Goal: Task Accomplishment & Management: Manage account settings

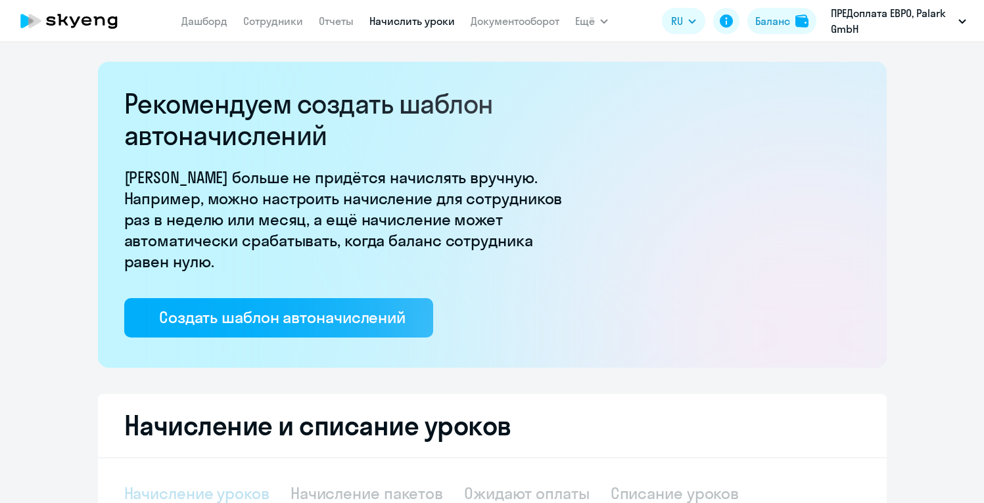
select select "10"
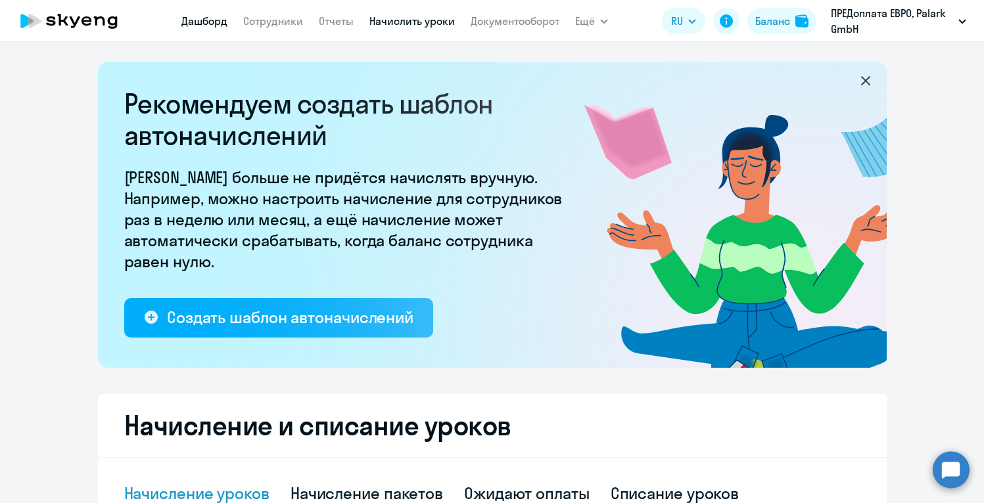
click at [206, 22] on link "Дашборд" at bounding box center [204, 20] width 46 height 13
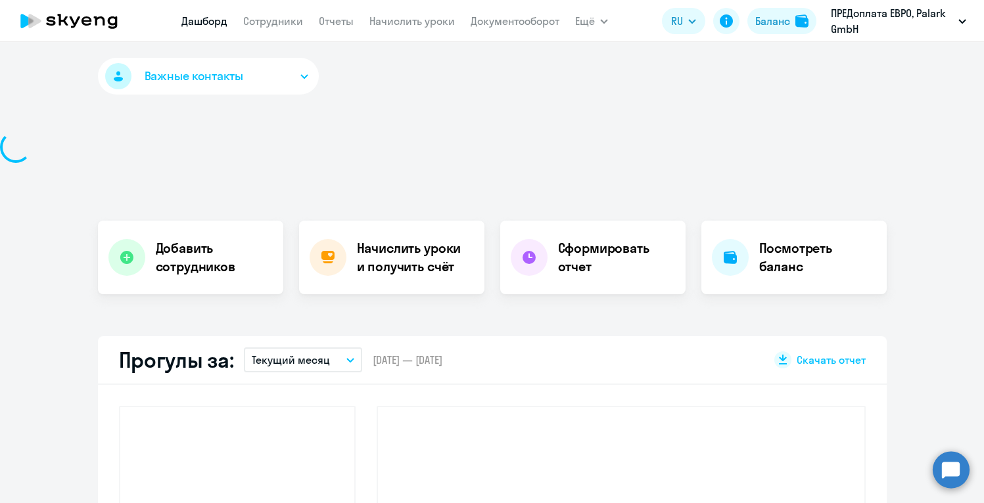
select select "30"
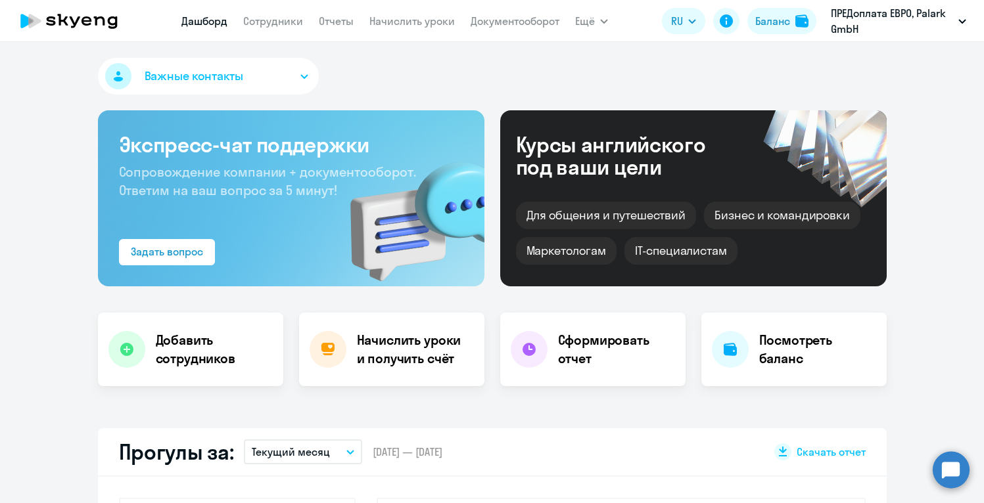
click at [292, 22] on link "Сотрудники" at bounding box center [273, 20] width 60 height 13
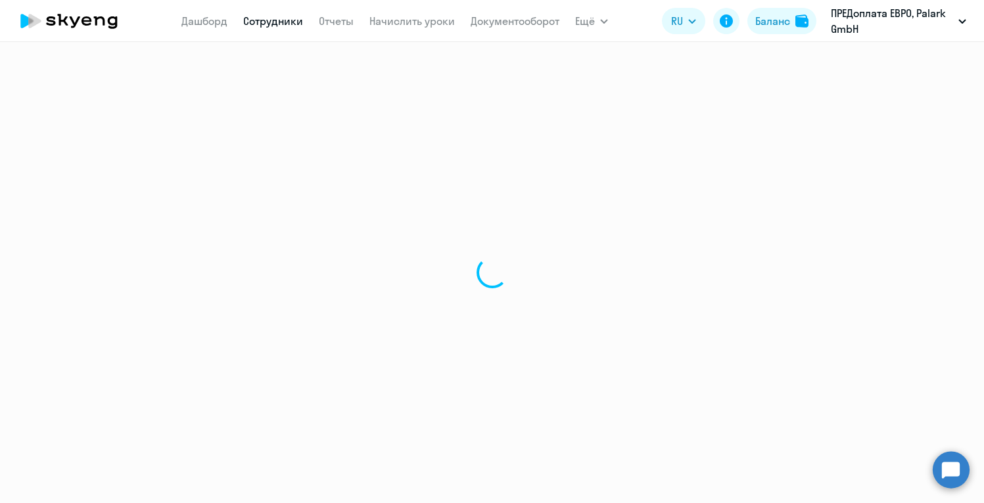
select select "30"
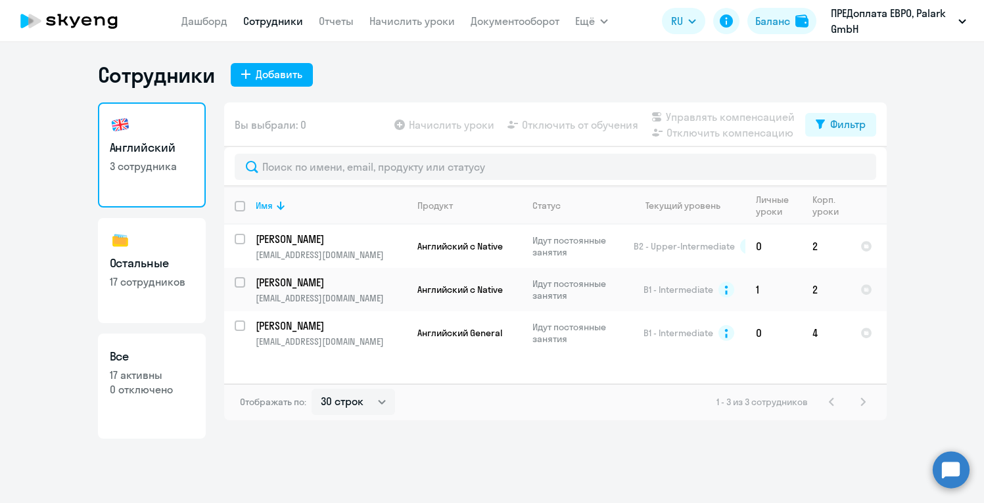
click at [152, 375] on p "17 активны" at bounding box center [152, 375] width 84 height 14
select select "30"
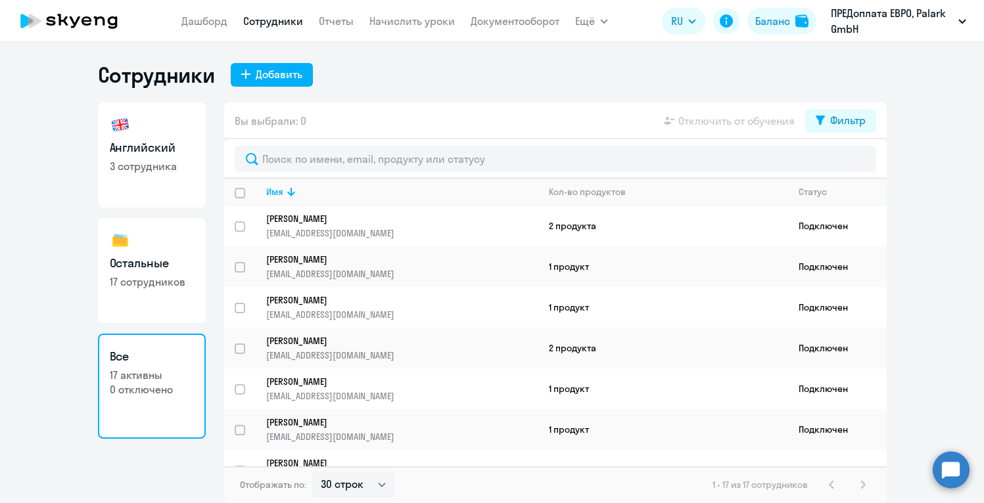
click at [946, 227] on ng-component "Сотрудники Добавить Английский 3 сотрудника Остальные 17 сотрудников Все 17 акт…" at bounding box center [492, 283] width 984 height 442
click at [901, 255] on ng-component "Сотрудники Добавить Английский 3 сотрудника Остальные 17 сотрудников Все 17 акт…" at bounding box center [492, 283] width 984 height 442
drag, startPoint x: 933, startPoint y: 228, endPoint x: 923, endPoint y: 177, distance: 52.2
click at [923, 177] on ng-component "Сотрудники Добавить Английский 3 сотрудника Остальные 17 сотрудников Все 17 акт…" at bounding box center [492, 283] width 984 height 442
click at [942, 262] on ng-component "Сотрудники Добавить Английский 3 сотрудника Остальные 17 сотрудников Все 17 акт…" at bounding box center [492, 283] width 984 height 442
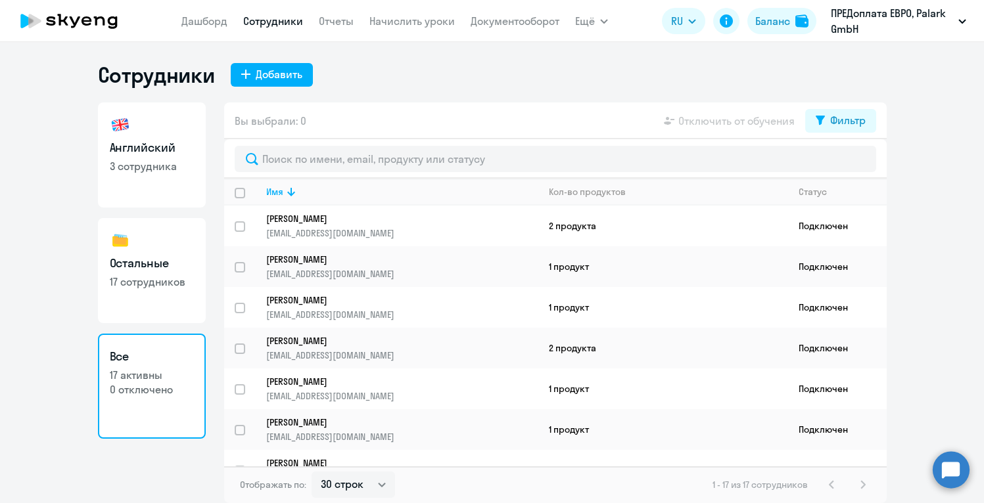
click at [970, 360] on ng-component "Сотрудники Добавить Английский 3 сотрудника Остальные 17 сотрудников Все 17 акт…" at bounding box center [492, 283] width 984 height 442
drag, startPoint x: 950, startPoint y: 401, endPoint x: 948, endPoint y: 276, distance: 124.8
click at [948, 276] on ng-component "Сотрудники Добавить Английский 3 сотрудника Остальные 17 сотрудников Все 17 акт…" at bounding box center [492, 283] width 984 height 442
drag, startPoint x: 966, startPoint y: 184, endPoint x: 968, endPoint y: 313, distance: 128.8
click at [968, 313] on ng-component "Сотрудники Добавить Английский 3 сотрудника Остальные 17 сотрудников Все 17 акт…" at bounding box center [492, 283] width 984 height 442
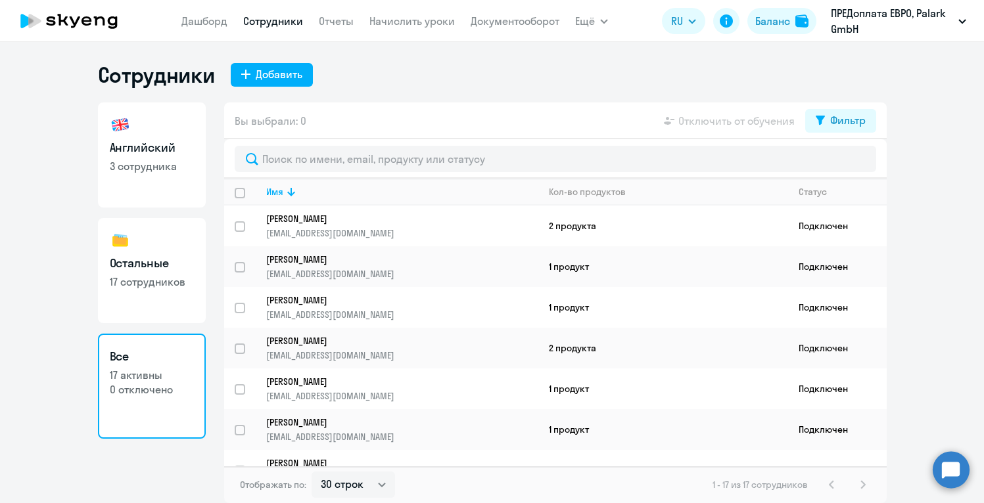
click at [973, 288] on ng-component "Сотрудники Добавить Английский 3 сотрудника Остальные 17 сотрудников Все 17 акт…" at bounding box center [492, 283] width 984 height 442
click at [928, 55] on div "Сотрудники Добавить Английский 3 сотрудника Остальные 17 сотрудников Все 17 акт…" at bounding box center [492, 272] width 984 height 461
click at [99, 164] on link "Английский 3 сотрудника" at bounding box center [152, 154] width 108 height 105
select select "30"
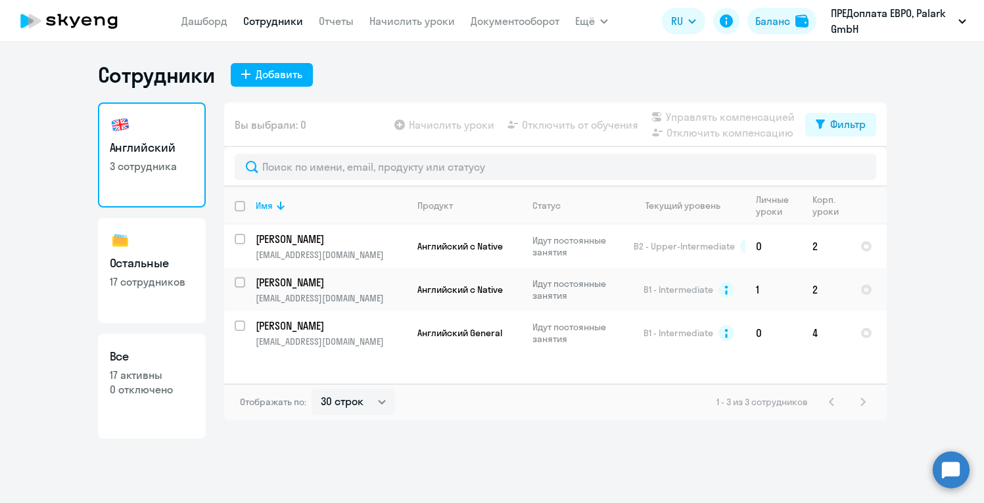
click at [148, 275] on p "17 сотрудников" at bounding box center [152, 282] width 84 height 14
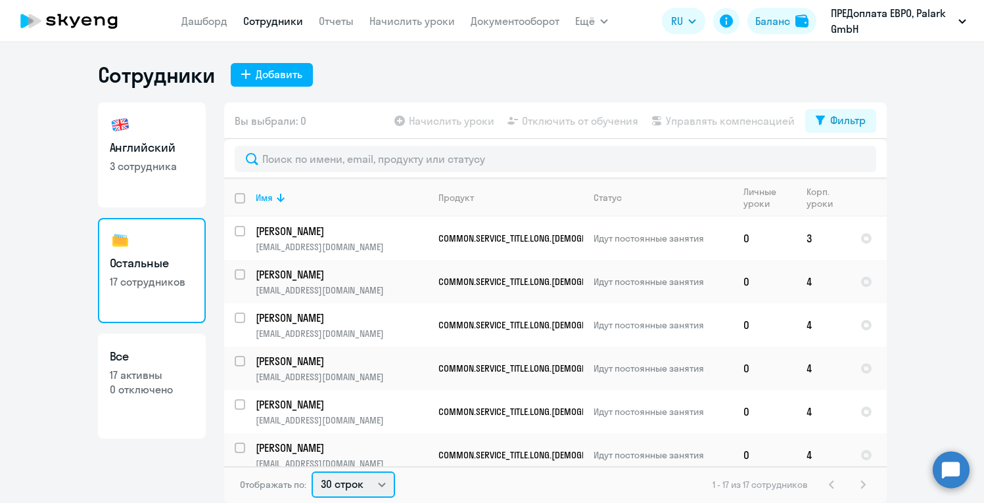
click at [380, 485] on select "30 строк 50 строк 100 строк" at bounding box center [352, 485] width 83 height 26
select select "50"
click at [311, 472] on select "30 строк 50 строк 100 строк" at bounding box center [352, 485] width 83 height 26
click at [945, 252] on ng-component "Сотрудники Добавить Английский 3 сотрудника Остальные 17 сотрудников Все 17 акт…" at bounding box center [492, 283] width 984 height 442
drag, startPoint x: 943, startPoint y: 265, endPoint x: 949, endPoint y: 225, distance: 40.5
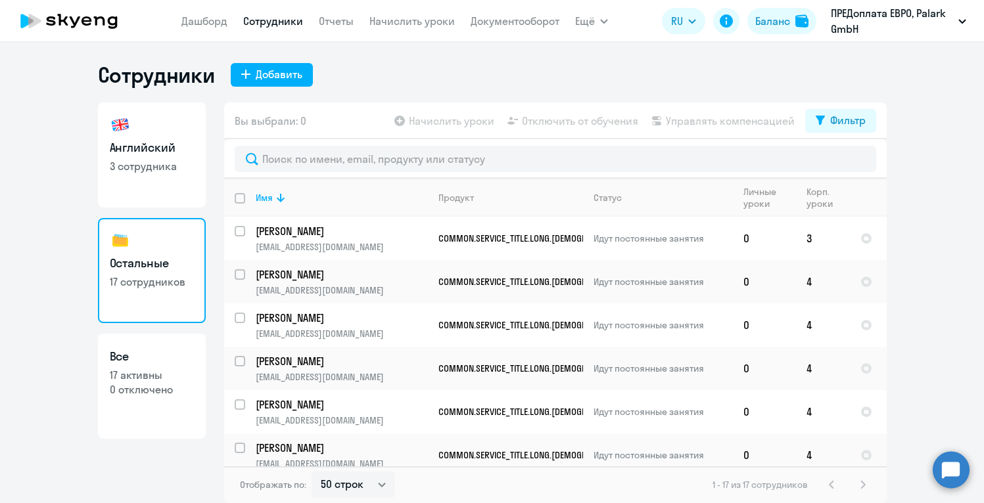
click at [949, 225] on ng-component "Сотрудники Добавить Английский 3 сотрудника Остальные 17 сотрудников Все 17 акт…" at bounding box center [492, 283] width 984 height 442
click at [981, 150] on ng-component "Сотрудники Добавить Английский 3 сотрудника Остальные 17 сотрудников Все 17 акт…" at bounding box center [492, 283] width 984 height 442
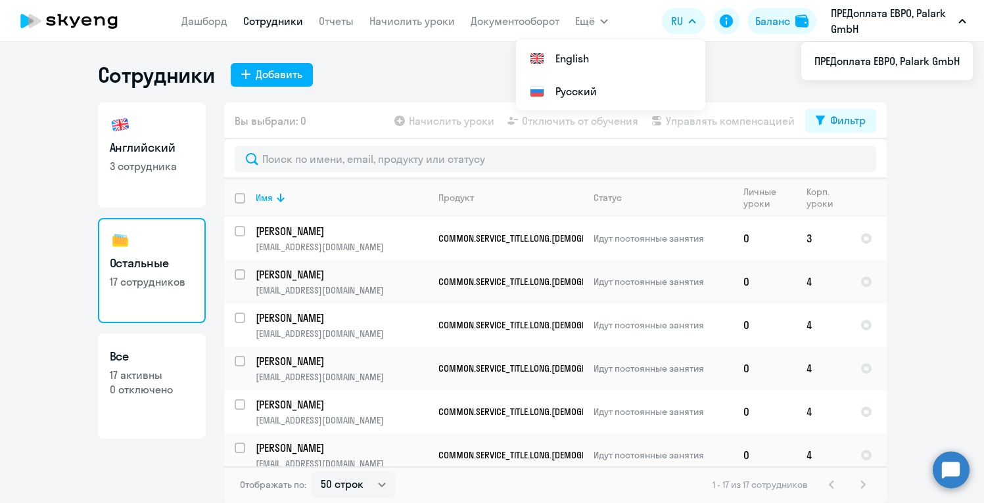
click at [928, 266] on ng-component "Сотрудники Добавить Английский 3 сотрудника Остальные 17 сотрудников Все 17 акт…" at bounding box center [492, 283] width 984 height 442
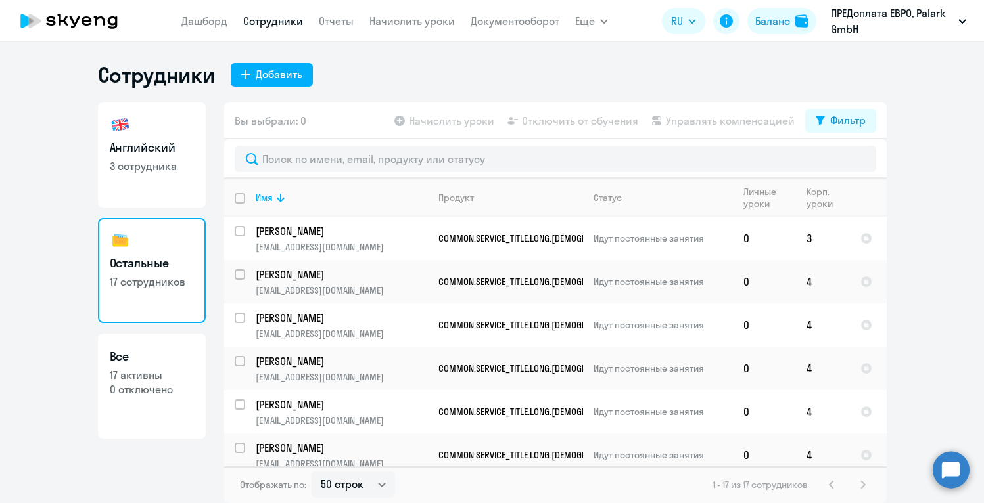
click at [172, 384] on p "0 отключено" at bounding box center [152, 389] width 84 height 14
select select "30"
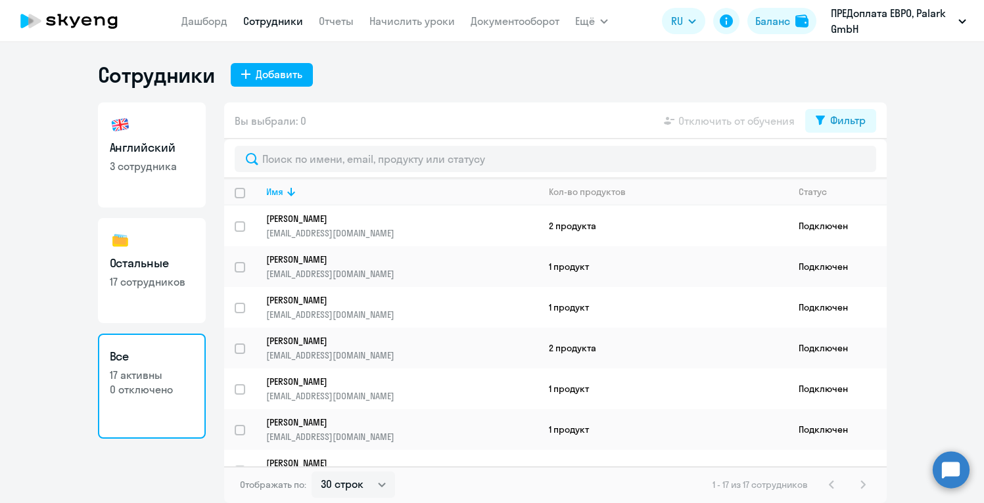
click at [938, 224] on ng-component "Сотрудники Добавить Английский 3 сотрудника Остальные 17 сотрудников Все 17 акт…" at bounding box center [492, 283] width 984 height 442
click at [961, 129] on ng-component "Сотрудники Добавить Английский 3 сотрудника Остальные 17 сотрудников Все 17 акт…" at bounding box center [492, 283] width 984 height 442
drag, startPoint x: 945, startPoint y: 288, endPoint x: 952, endPoint y: 160, distance: 128.9
click at [952, 156] on ng-component "Сотрудники Добавить Английский 3 сотрудника Остальные 17 сотрудников Все 17 акт…" at bounding box center [492, 283] width 984 height 442
drag, startPoint x: 939, startPoint y: 234, endPoint x: 947, endPoint y: 194, distance: 40.2
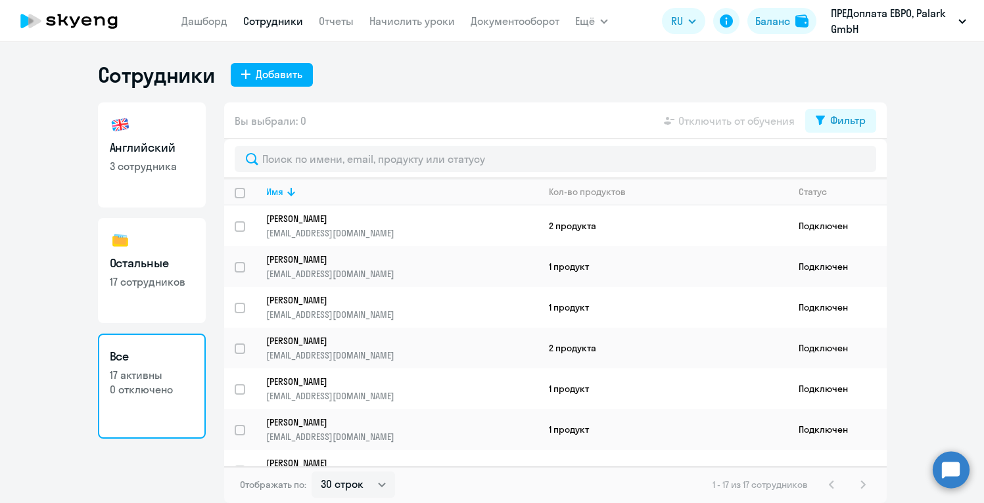
click at [937, 35] on app-root "Дашборд Сотрудники Отчеты Начислить уроки Документооборот Ещё Дашборд Сотрудник…" at bounding box center [492, 251] width 984 height 503
click at [958, 260] on ng-component "Сотрудники Добавить Английский 3 сотрудника Остальные 17 сотрудников Все 17 акт…" at bounding box center [492, 283] width 984 height 442
drag, startPoint x: 961, startPoint y: 322, endPoint x: 960, endPoint y: 281, distance: 41.4
click at [961, 313] on ng-component "Сотрудники Добавить Английский 3 сотрудника Остальные 17 сотрудников Все 17 акт…" at bounding box center [492, 283] width 984 height 442
click at [943, 289] on ng-component "Сотрудники Добавить Английский 3 сотрудника Остальные 17 сотрудников Все 17 акт…" at bounding box center [492, 283] width 984 height 442
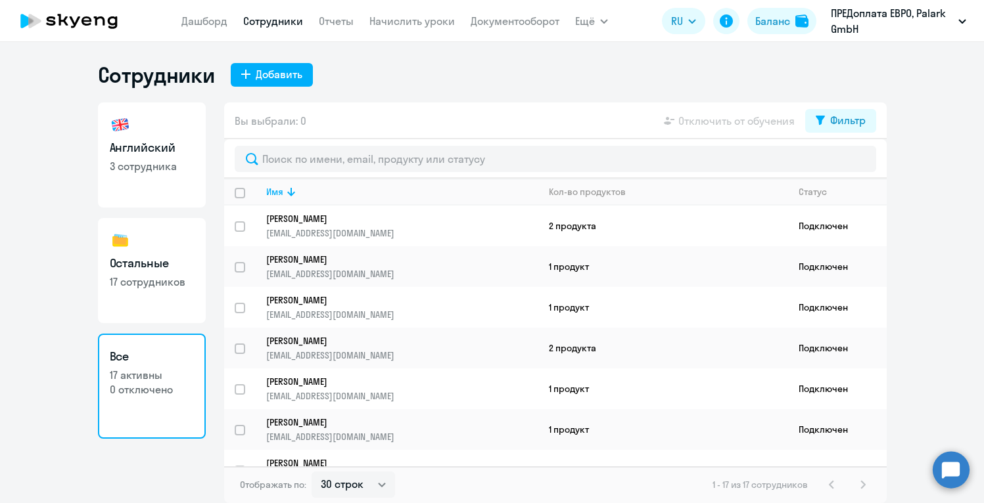
click at [646, 83] on div "Сотрудники Добавить" at bounding box center [492, 75] width 788 height 26
click at [346, 86] on div "Сотрудники Добавить" at bounding box center [492, 75] width 788 height 26
click at [633, 129] on div "Вы выбрали: 0 Отключить от обучения Фильтр" at bounding box center [555, 120] width 662 height 37
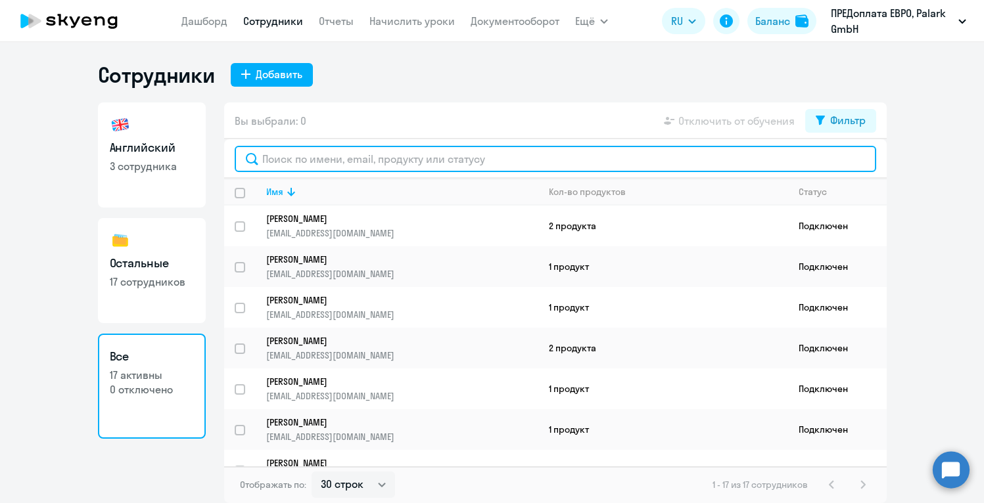
click at [556, 162] on input "text" at bounding box center [555, 159] width 641 height 26
type input "olga.kinder@palark.com"
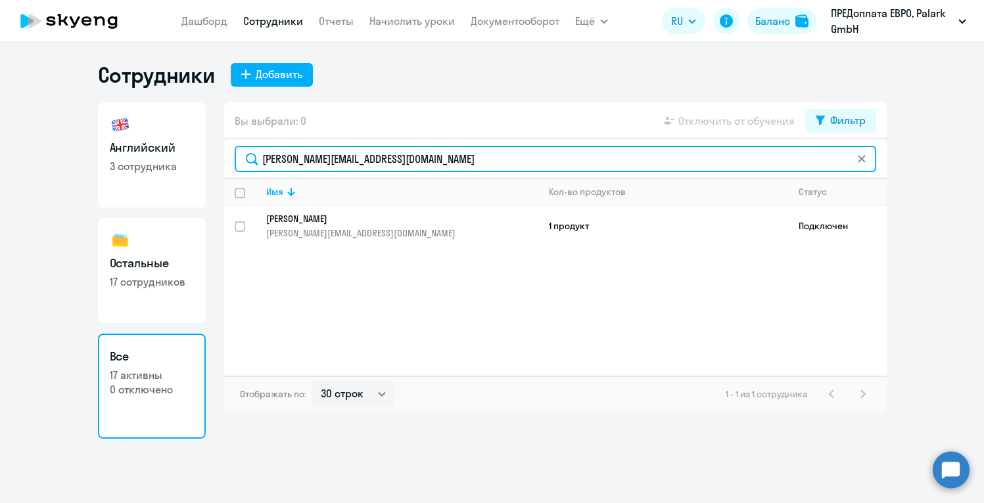
drag, startPoint x: 404, startPoint y: 160, endPoint x: 242, endPoint y: 153, distance: 161.8
click at [242, 153] on input "olga.kinder@palark.com" at bounding box center [555, 159] width 641 height 26
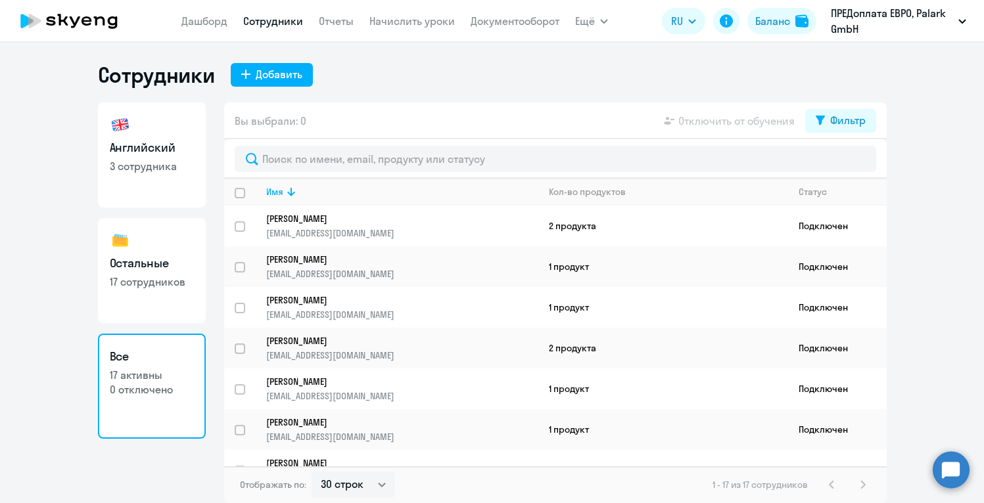
click at [934, 195] on ng-component "Сотрудники Добавить Английский 3 сотрудника Остальные 17 сотрудников Все 17 акт…" at bounding box center [492, 283] width 984 height 442
drag, startPoint x: 962, startPoint y: 388, endPoint x: 972, endPoint y: 210, distance: 179.0
click at [972, 210] on ng-component "Сотрудники Добавить Английский 3 сотрудника Остальные 17 сотрудников Все 17 акт…" at bounding box center [492, 283] width 984 height 442
drag, startPoint x: 971, startPoint y: 201, endPoint x: 973, endPoint y: 147, distance: 54.6
click at [973, 147] on ng-component "Сотрудники Добавить Английский 3 сотрудника Остальные 17 сотрудников Все 17 акт…" at bounding box center [492, 283] width 984 height 442
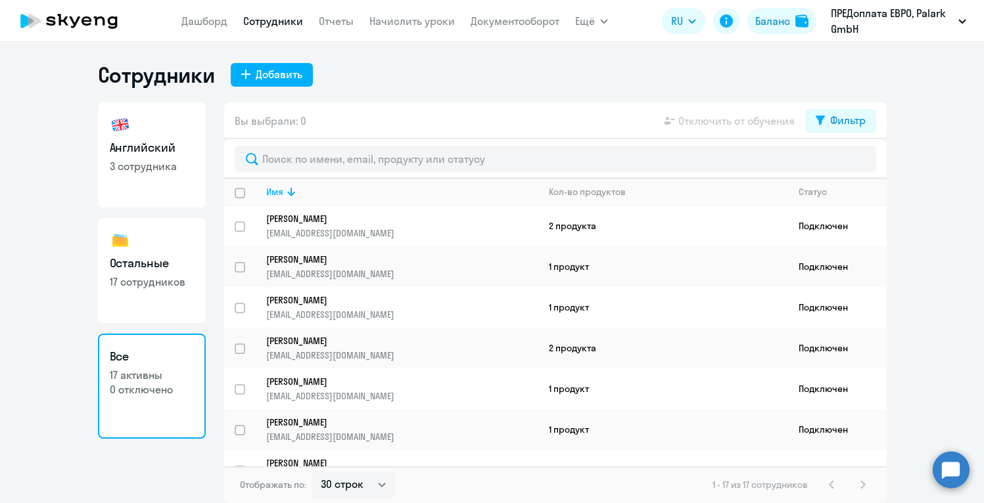
click at [970, 163] on ng-component "Сотрудники Добавить Английский 3 сотрудника Остальные 17 сотрудников Все 17 акт…" at bounding box center [492, 283] width 984 height 442
click at [957, 317] on ng-component "Сотрудники Добавить Английский 3 сотрудника Остальные 17 сотрудников Все 17 акт…" at bounding box center [492, 283] width 984 height 442
drag, startPoint x: 969, startPoint y: 191, endPoint x: 978, endPoint y: 327, distance: 136.9
click at [977, 318] on ng-component "Сотрудники Добавить Английский 3 сотрудника Остальные 17 сотрудников Все 17 акт…" at bounding box center [492, 283] width 984 height 442
drag, startPoint x: 978, startPoint y: 329, endPoint x: 976, endPoint y: 446, distance: 117.6
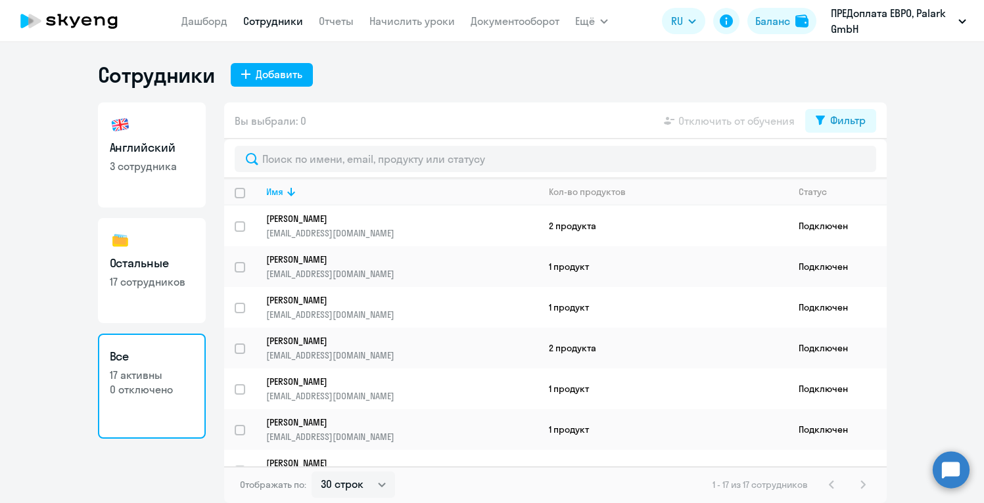
click at [976, 446] on ng-component "Сотрудники Добавить Английский 3 сотрудника Остальные 17 сотрудников Все 17 акт…" at bounding box center [492, 283] width 984 height 442
drag, startPoint x: 961, startPoint y: 422, endPoint x: 961, endPoint y: 432, distance: 9.2
click at [961, 432] on ng-component "Сотрудники Добавить Английский 3 сотрудника Остальные 17 сотрудников Все 17 акт…" at bounding box center [492, 283] width 984 height 442
drag, startPoint x: 960, startPoint y: 423, endPoint x: 962, endPoint y: 451, distance: 27.7
click at [962, 451] on ng-component "Сотрудники Добавить Английский 3 сотрудника Остальные 17 сотрудников Все 17 акт…" at bounding box center [492, 283] width 984 height 442
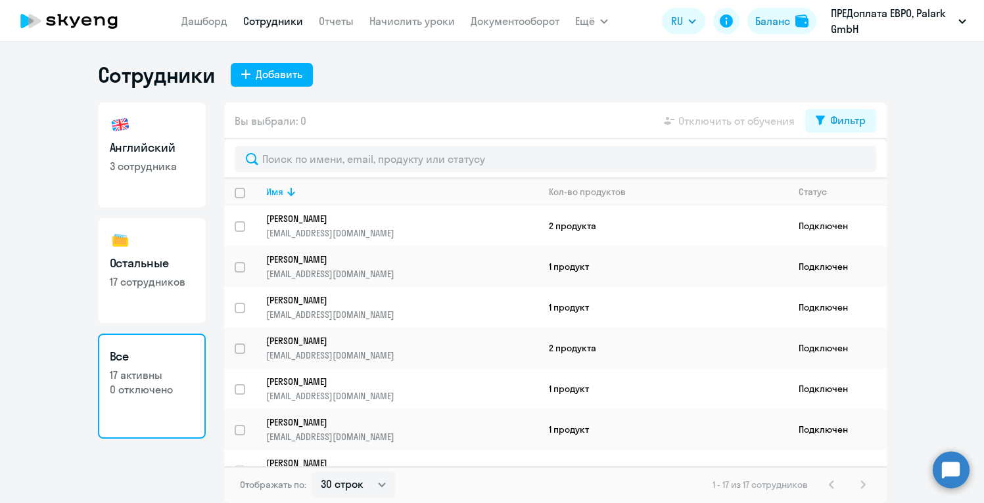
drag, startPoint x: 944, startPoint y: 374, endPoint x: 946, endPoint y: 430, distance: 55.2
click at [946, 430] on ng-component "Сотрудники Добавить Английский 3 сотрудника Остальные 17 сотрудников Все 17 акт…" at bounding box center [492, 283] width 984 height 442
click at [914, 140] on ng-component "Сотрудники Добавить Английский 3 сотрудника Остальные 17 сотрудников Все 17 акт…" at bounding box center [492, 283] width 984 height 442
click at [861, 484] on div "1 - 17 из 17 сотрудников" at bounding box center [791, 485] width 158 height 16
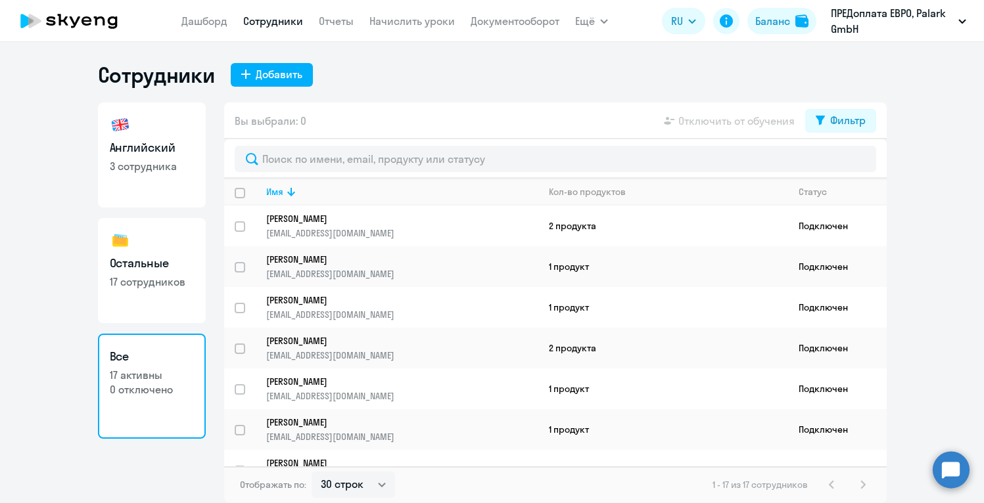
click at [861, 484] on div "1 - 17 из 17 сотрудников" at bounding box center [791, 485] width 158 height 16
click at [390, 486] on select "30 строк 50 строк 100 строк" at bounding box center [352, 485] width 83 height 26
drag, startPoint x: 724, startPoint y: 68, endPoint x: 581, endPoint y: 61, distance: 143.4
click at [581, 62] on div "Сотрудники Добавить" at bounding box center [492, 75] width 788 height 26
click at [202, 25] on link "Дашборд" at bounding box center [204, 20] width 46 height 13
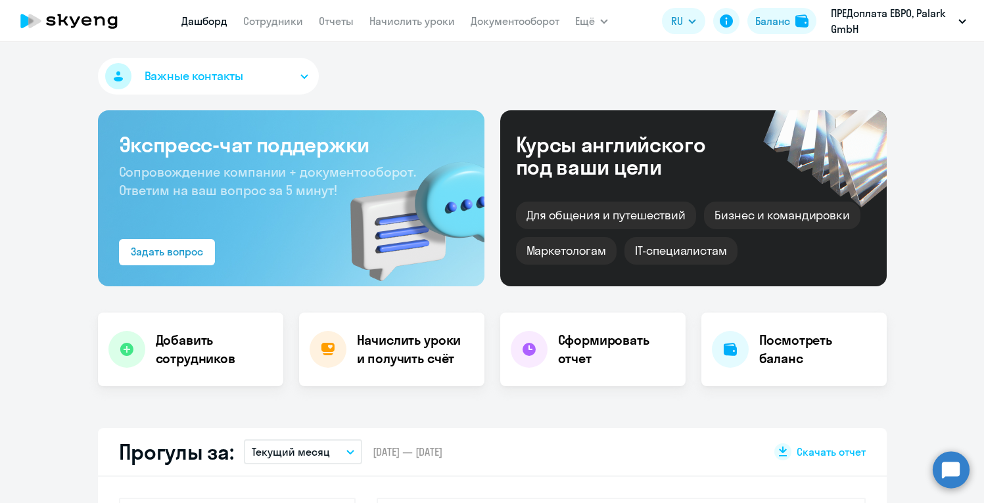
select select "30"
click at [774, 26] on div "Баланс" at bounding box center [772, 21] width 35 height 16
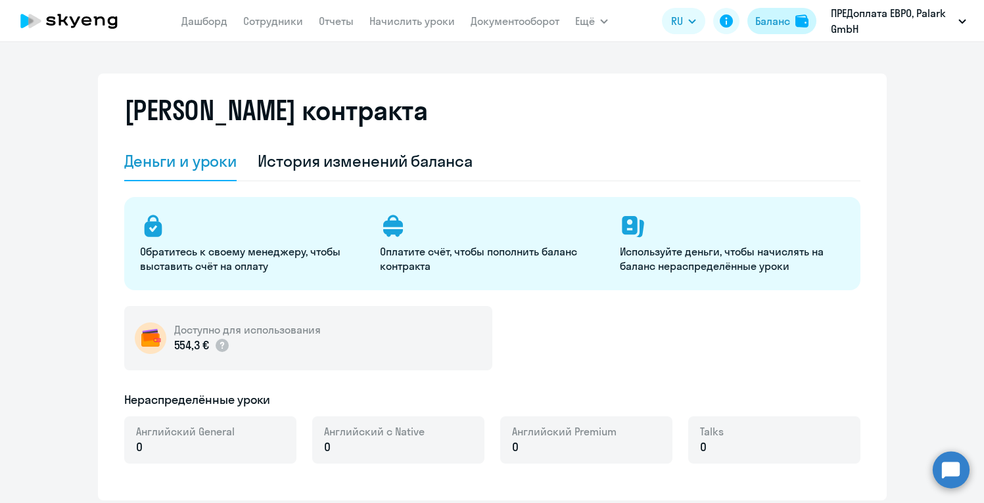
select select "english_adult_not_native_speaker"
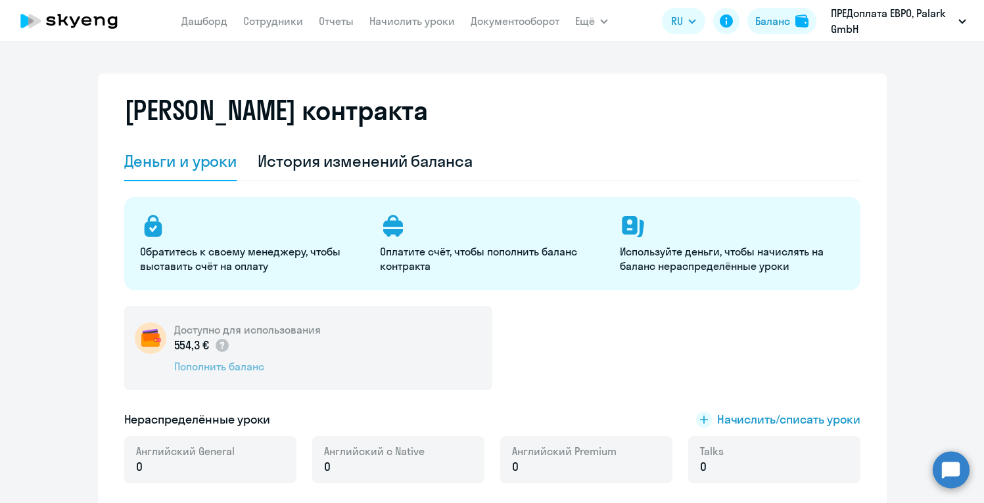
click at [241, 369] on div "Пополнить баланс" at bounding box center [247, 366] width 147 height 14
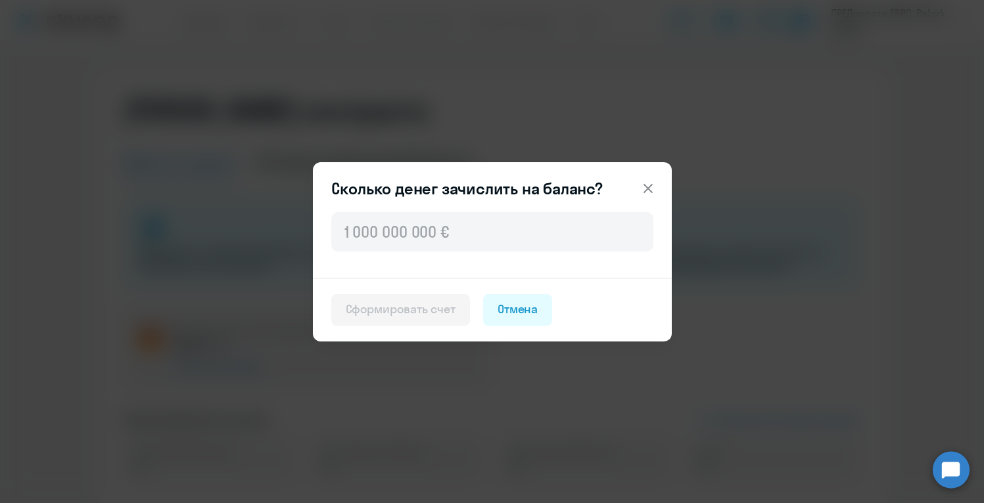
click at [647, 186] on icon at bounding box center [648, 189] width 16 height 16
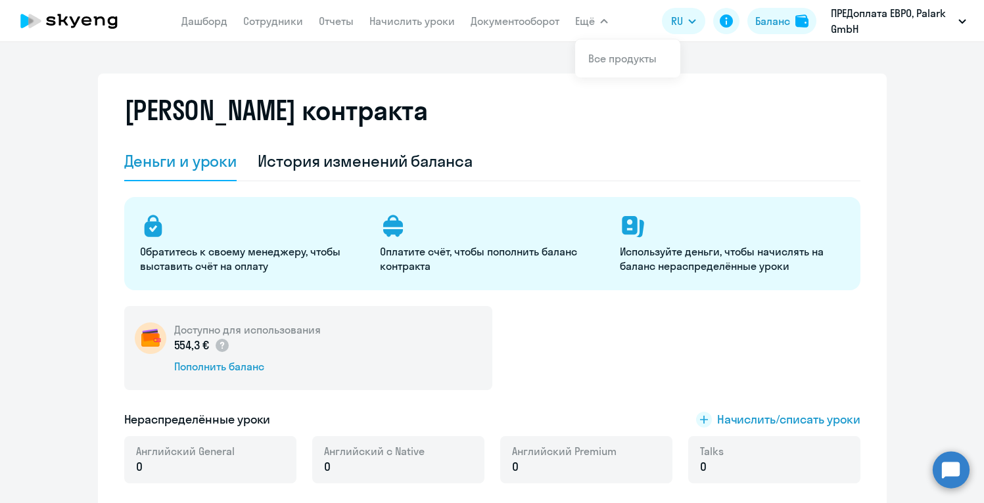
click at [756, 55] on div "Баланс контракта Деньги и уроки История изменений баланса Обратитесь к своему м…" at bounding box center [492, 272] width 984 height 461
click at [735, 102] on div "Баланс контракта" at bounding box center [492, 118] width 736 height 47
click at [735, 96] on div "Баланс контракта" at bounding box center [492, 118] width 736 height 47
click at [949, 470] on circle at bounding box center [950, 469] width 37 height 37
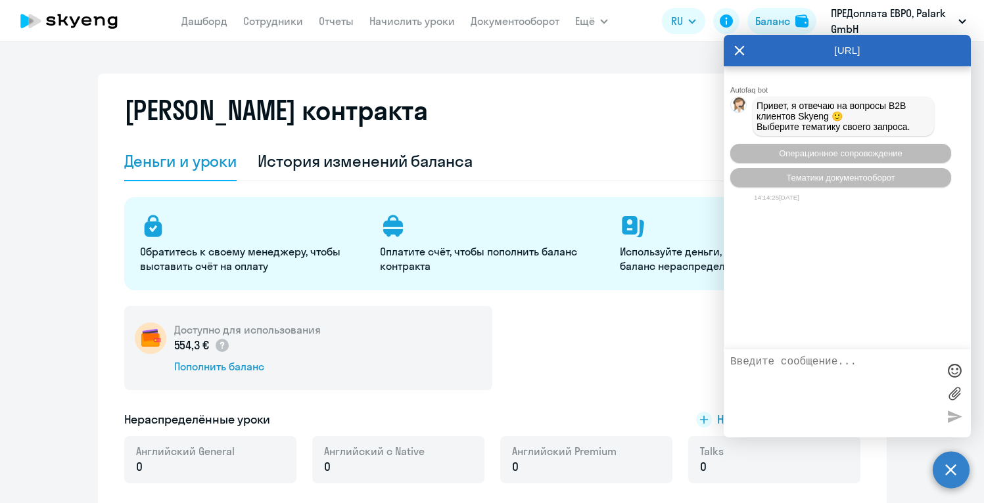
click at [738, 52] on icon at bounding box center [739, 51] width 11 height 32
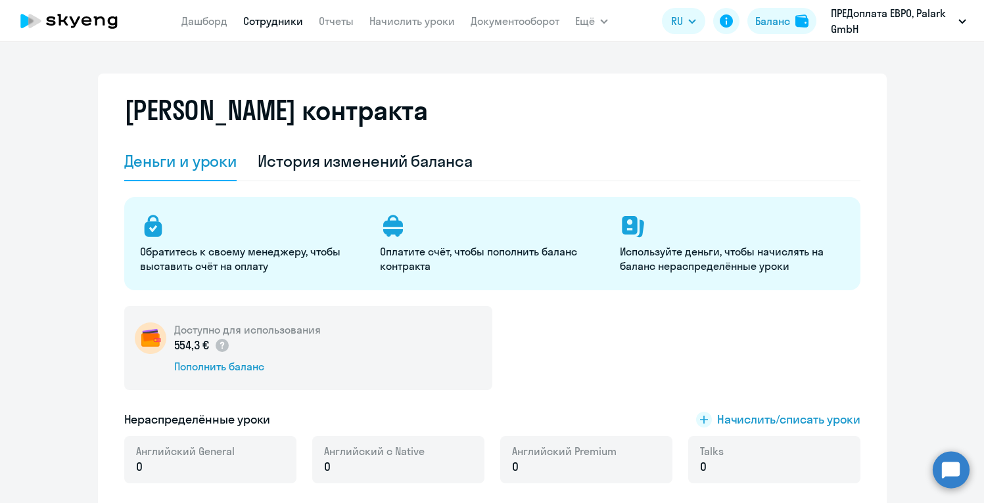
click at [269, 26] on link "Сотрудники" at bounding box center [273, 20] width 60 height 13
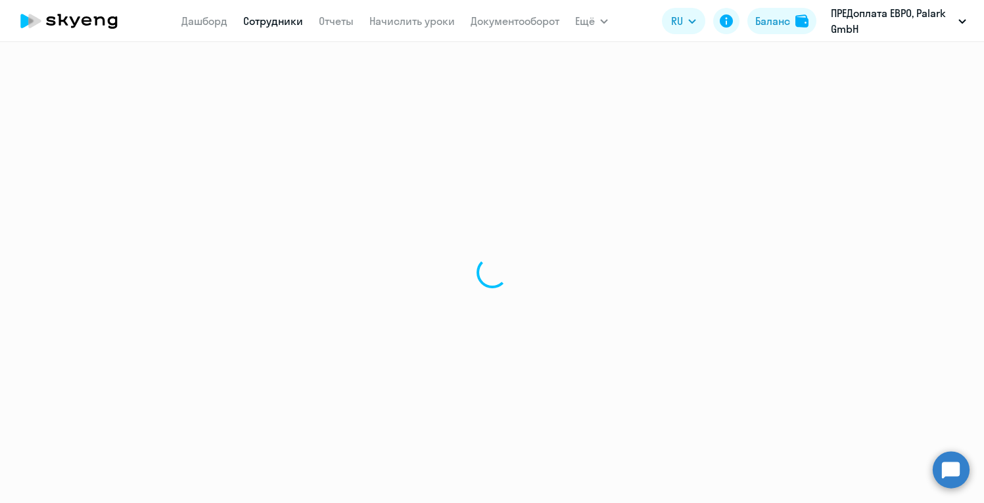
select select "30"
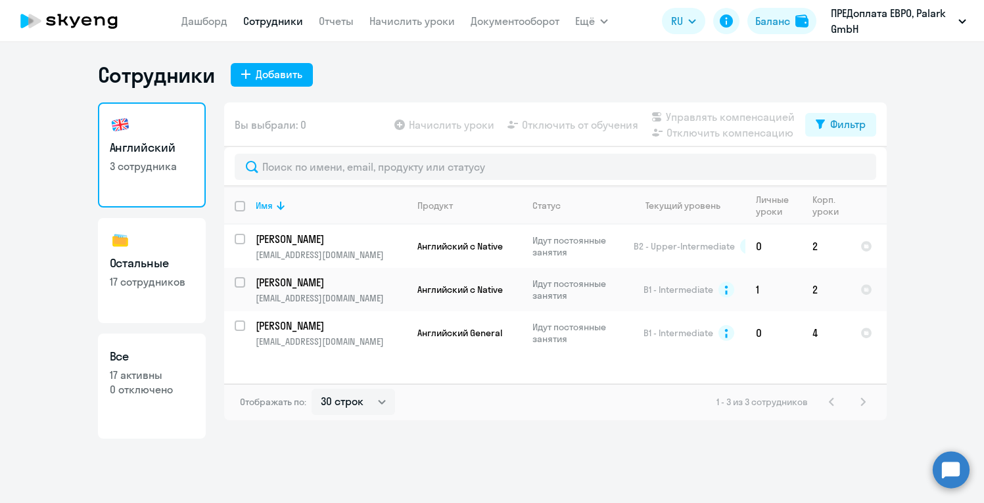
click at [152, 264] on h3 "Остальные" at bounding box center [152, 263] width 84 height 17
select select "30"
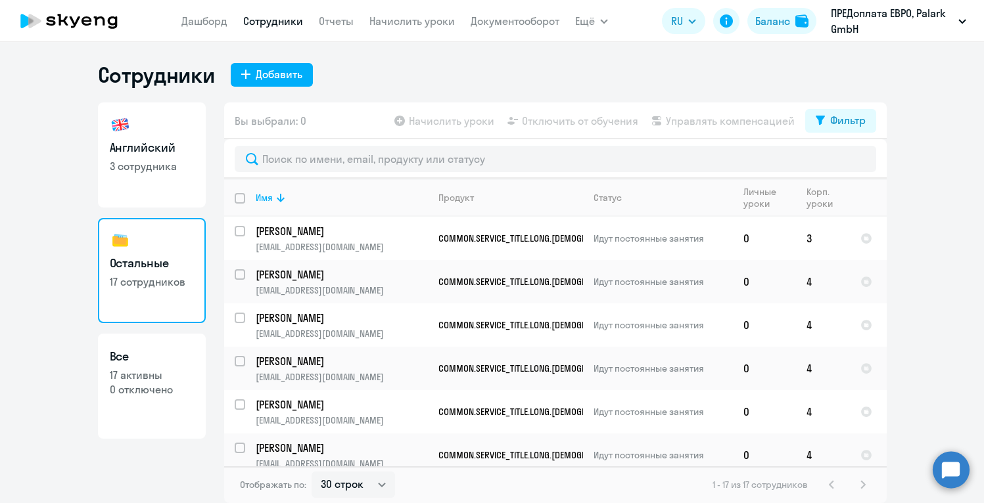
click at [921, 175] on ng-component "Сотрудники Добавить Английский 3 сотрудника Остальные 17 сотрудников Все 17 акт…" at bounding box center [492, 283] width 984 height 442
click at [411, 21] on link "Начислить уроки" at bounding box center [411, 20] width 85 height 13
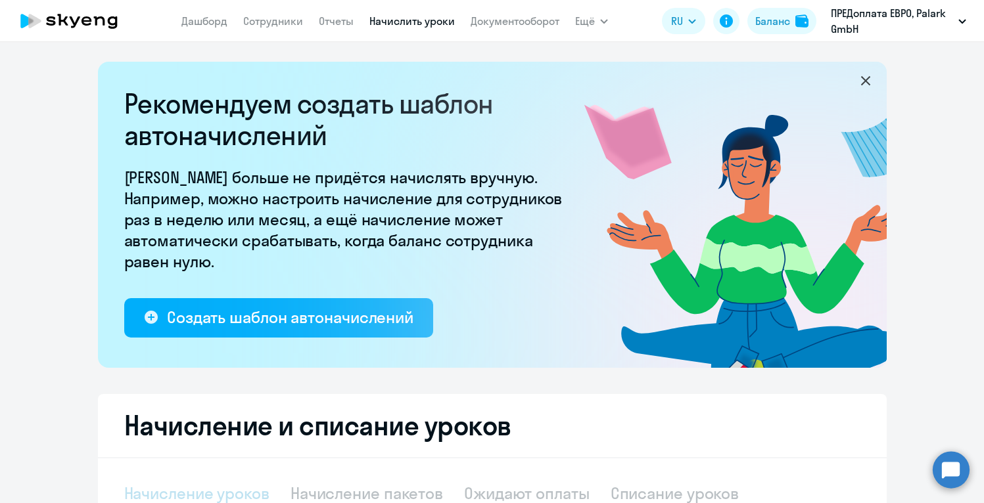
select select "10"
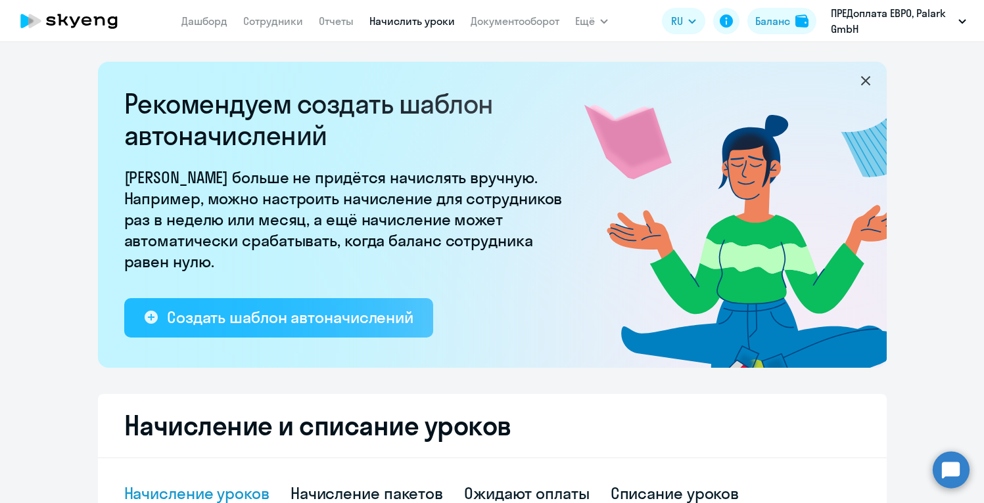
click at [338, 320] on div "Создать шаблон автоначислений" at bounding box center [290, 317] width 246 height 21
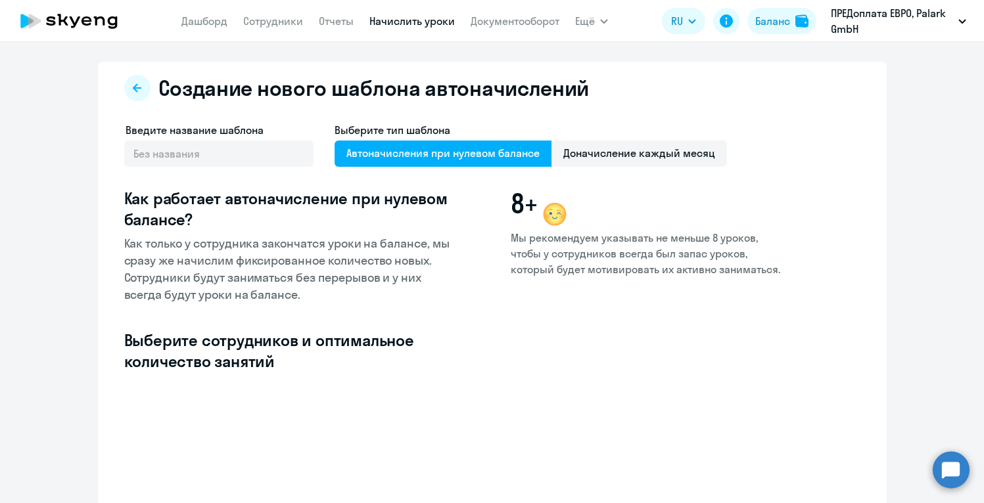
select select "10"
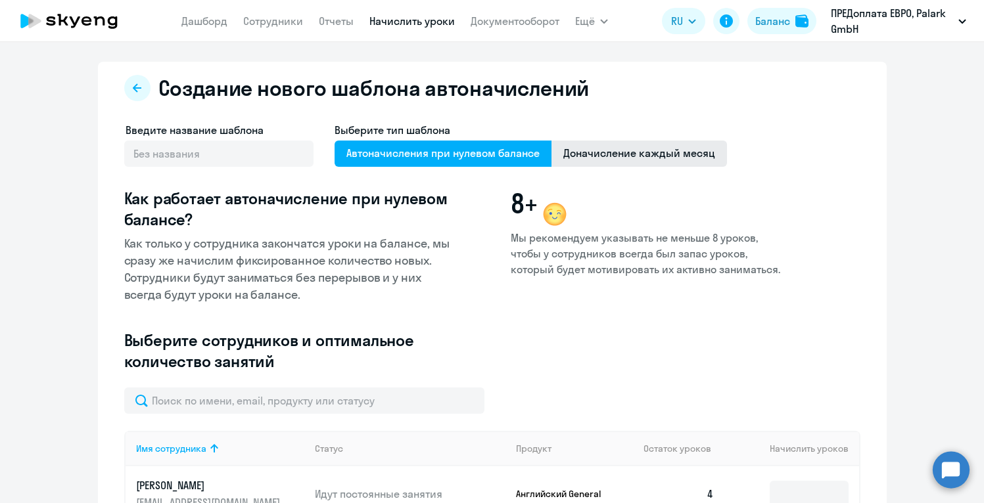
click at [618, 164] on span "Доначисление каждый месяц" at bounding box center [638, 154] width 175 height 26
click at [0, 0] on input "Доначисление каждый месяц" at bounding box center [0, 0] width 0 height 0
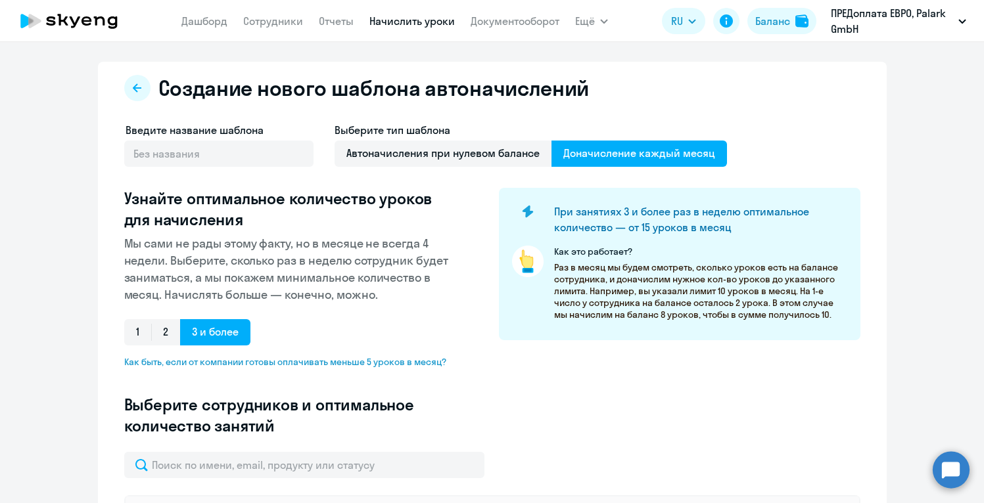
click at [599, 419] on div "Введите название шаблона Выберите тип шаблона Автоначисления при нулевом баланс…" at bounding box center [492, 287] width 736 height 330
click at [335, 21] on link "Отчеты" at bounding box center [336, 20] width 35 height 13
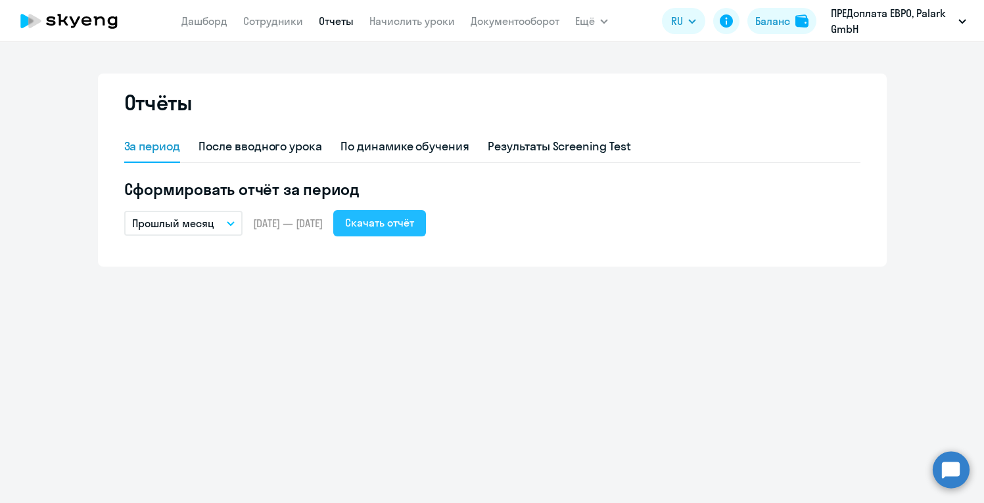
click at [401, 225] on div "Скачать отчёт" at bounding box center [379, 223] width 69 height 16
click at [204, 17] on link "Дашборд" at bounding box center [204, 20] width 46 height 13
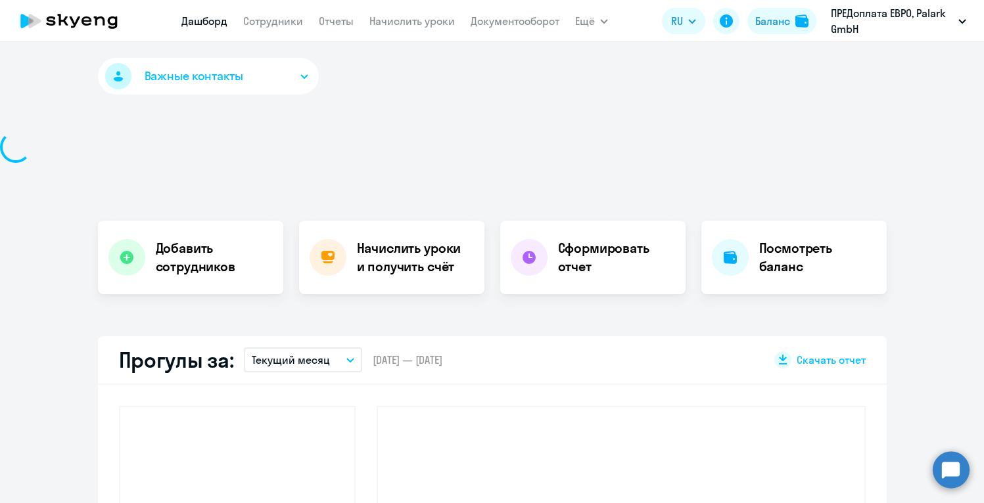
select select "30"
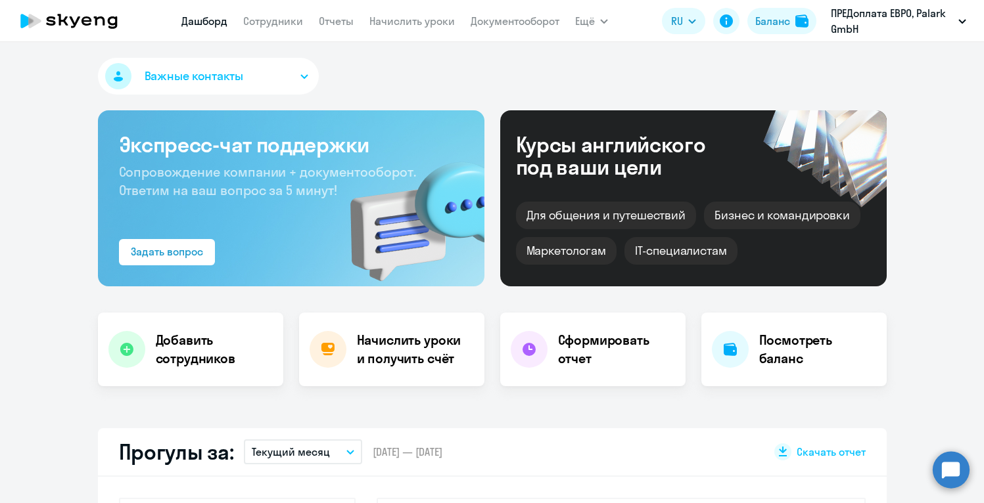
click at [95, 22] on icon at bounding box center [99, 20] width 11 height 9
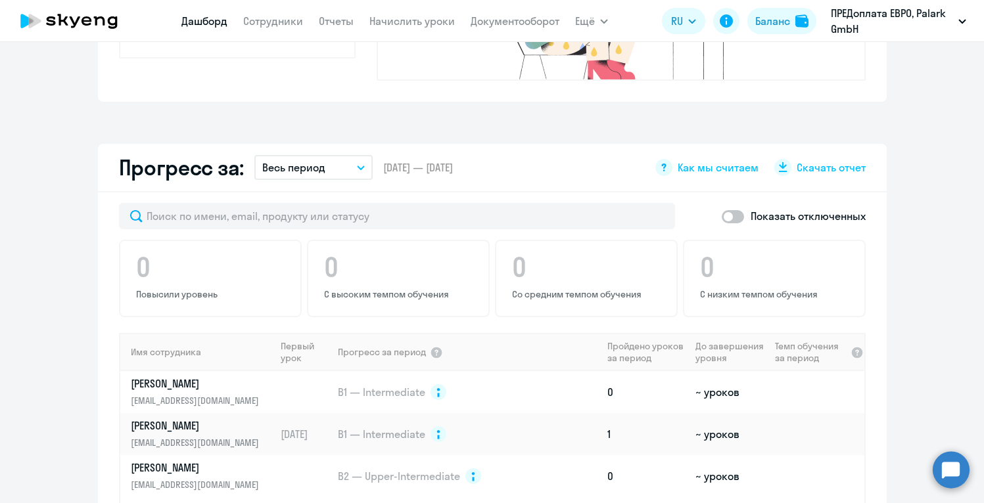
scroll to position [670, 0]
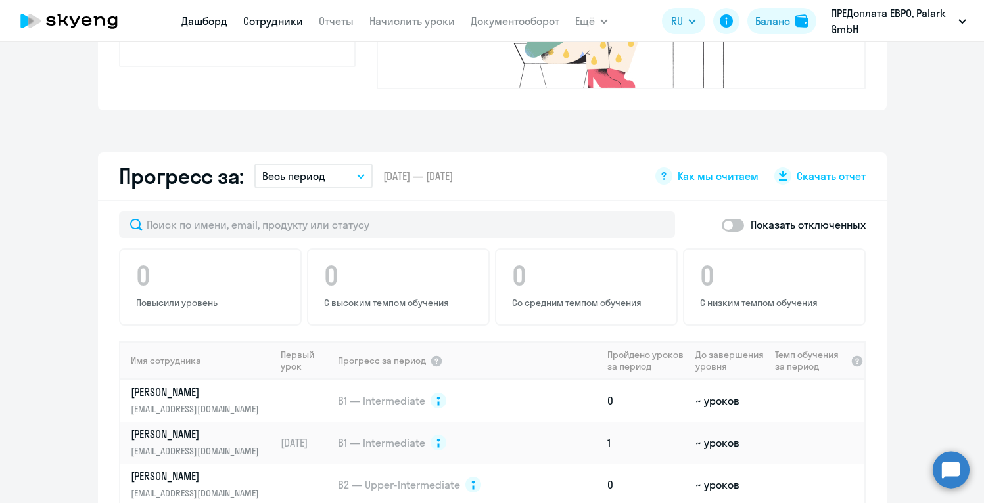
click at [291, 21] on link "Сотрудники" at bounding box center [273, 20] width 60 height 13
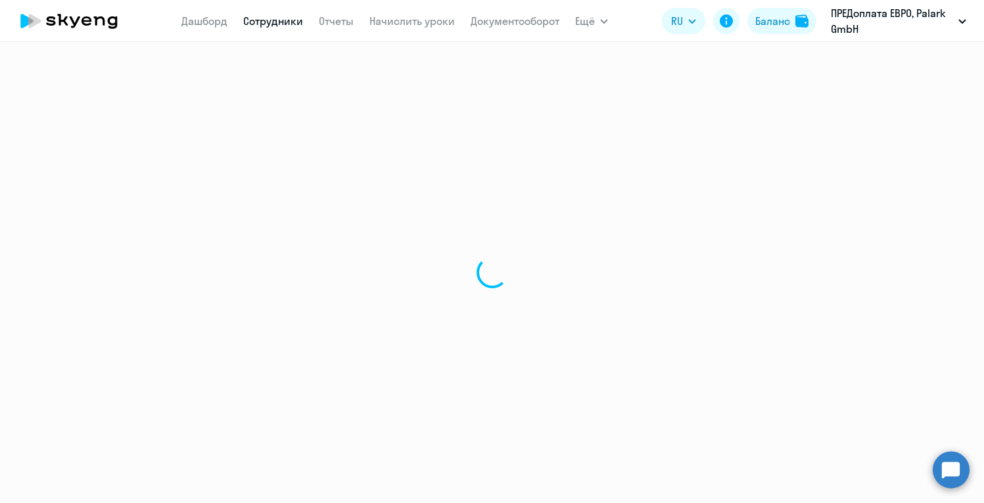
select select "30"
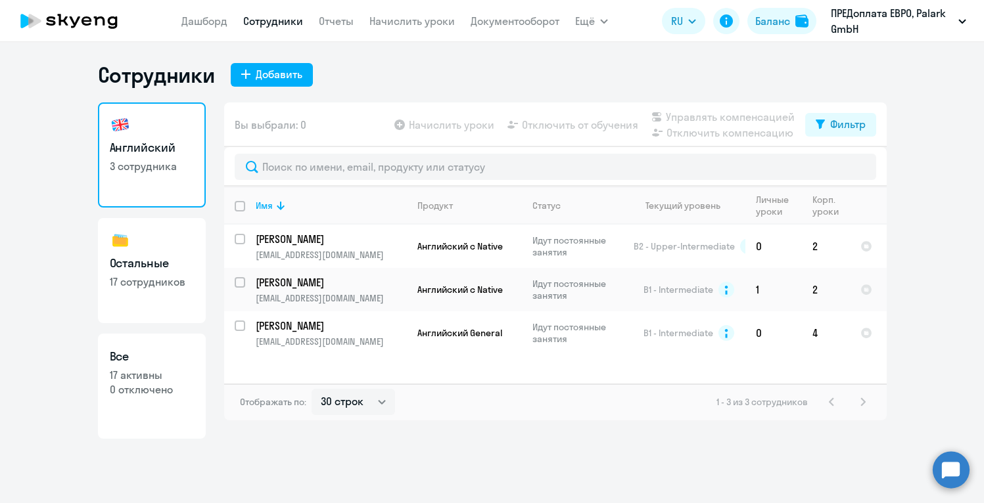
click at [139, 269] on h3 "Остальные" at bounding box center [152, 263] width 84 height 17
select select "30"
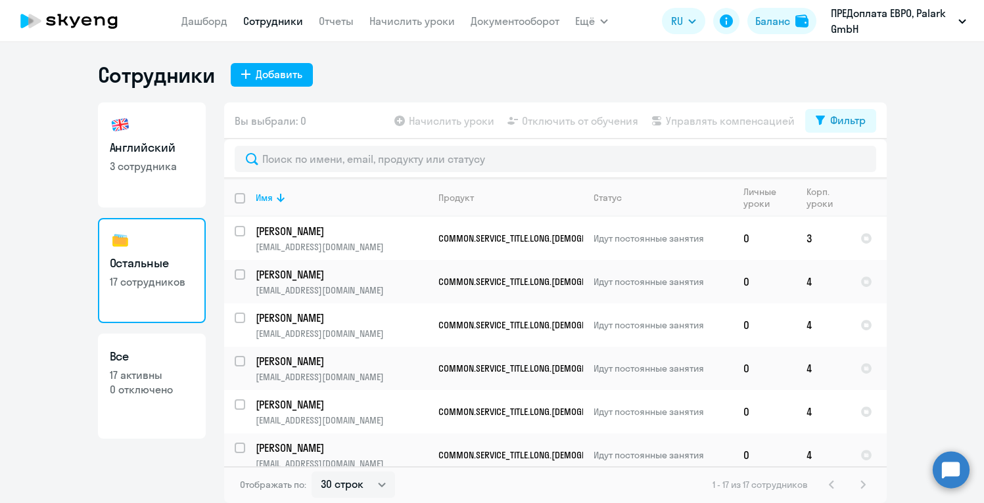
click at [120, 388] on p "0 отключено" at bounding box center [152, 389] width 84 height 14
select select "30"
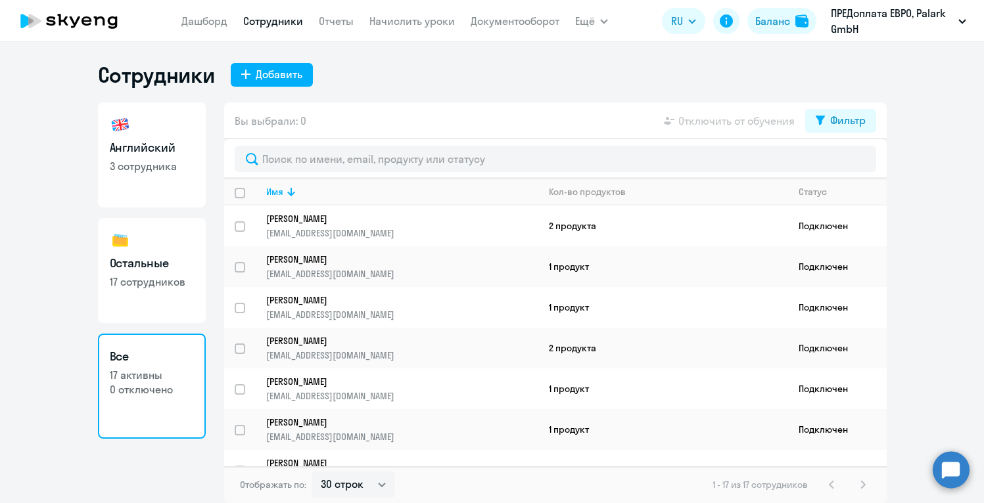
click at [957, 197] on ng-component "Сотрудники Добавить Английский 3 сотрудника Остальные 17 сотрудников Все 17 акт…" at bounding box center [492, 283] width 984 height 442
drag, startPoint x: 857, startPoint y: 216, endPoint x: 831, endPoint y: 206, distance: 28.1
click at [832, 207] on td "Подключен" at bounding box center [837, 226] width 99 height 41
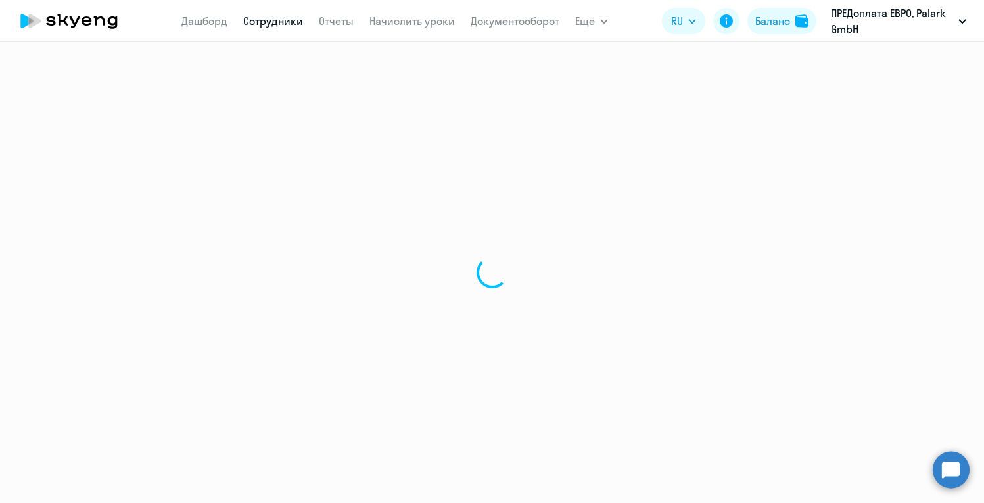
select select "english"
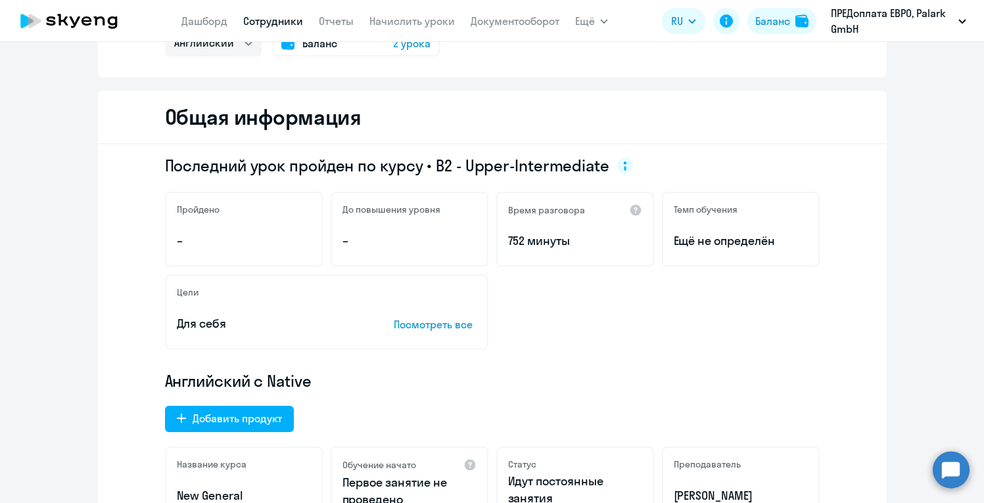
scroll to position [105, 0]
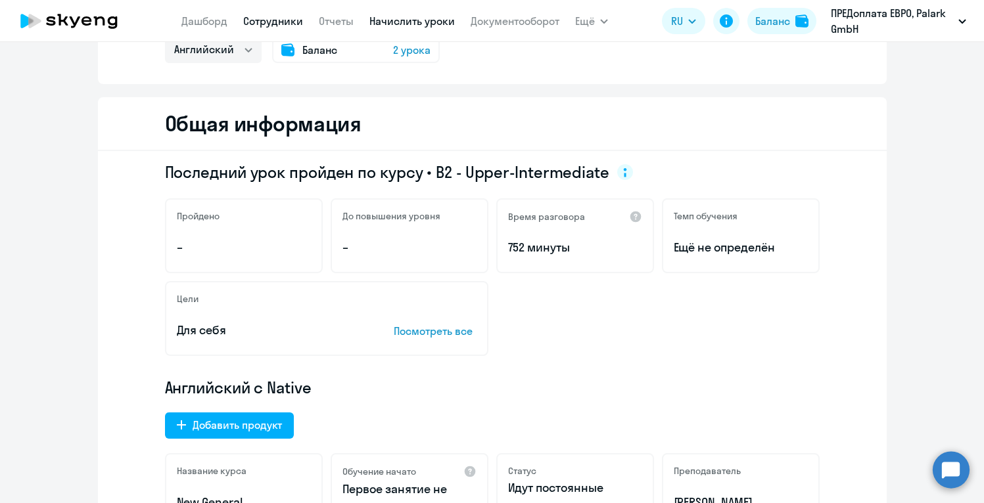
click at [426, 24] on link "Начислить уроки" at bounding box center [411, 20] width 85 height 13
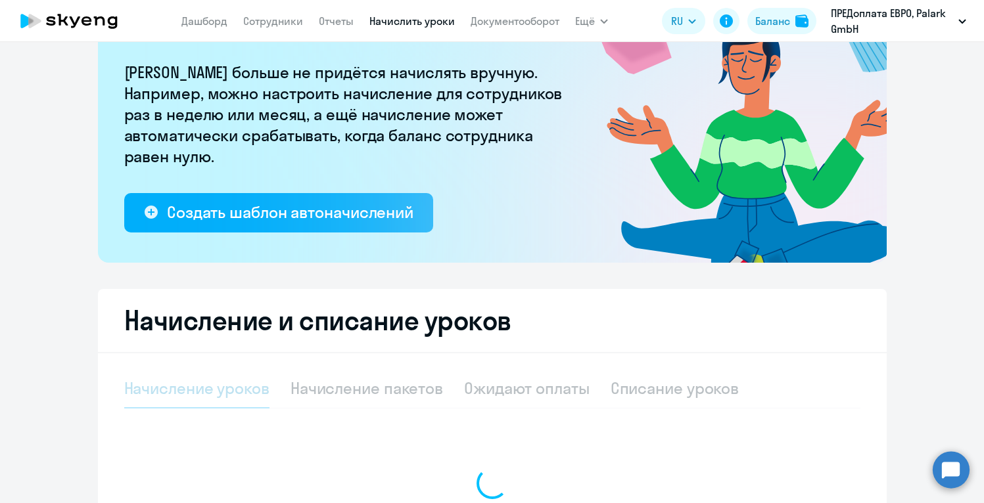
select select "10"
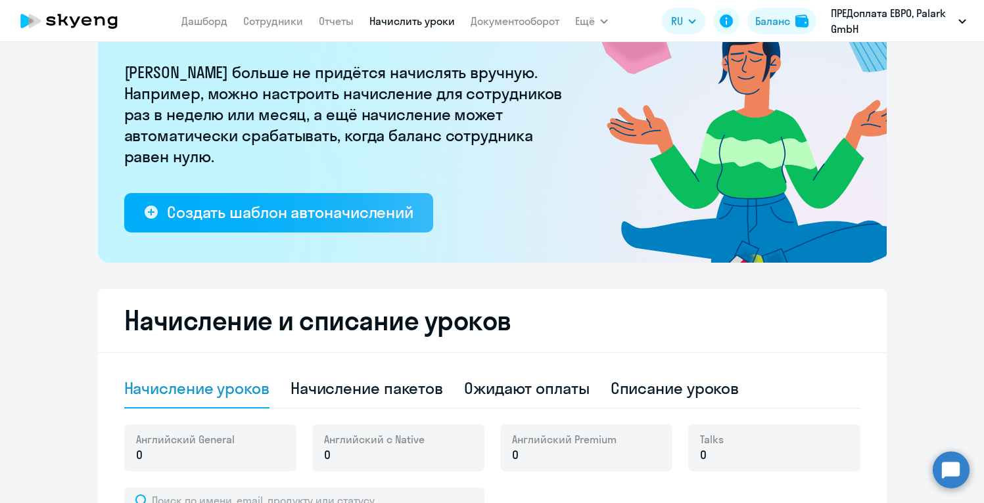
click at [945, 254] on ng-component "Рекомендуем создать шаблон автоначислений Уроки больше не придётся начислять вр…" at bounding box center [492, 373] width 984 height 833
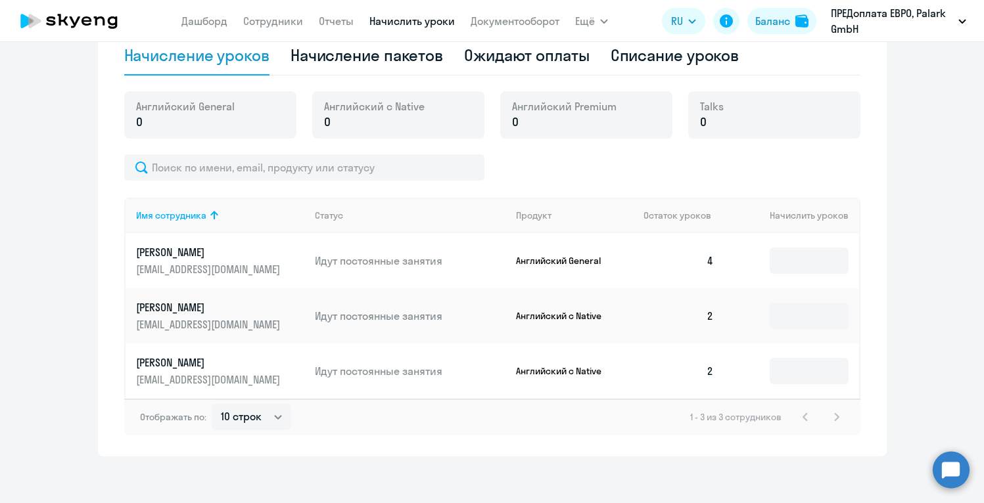
scroll to position [444, 0]
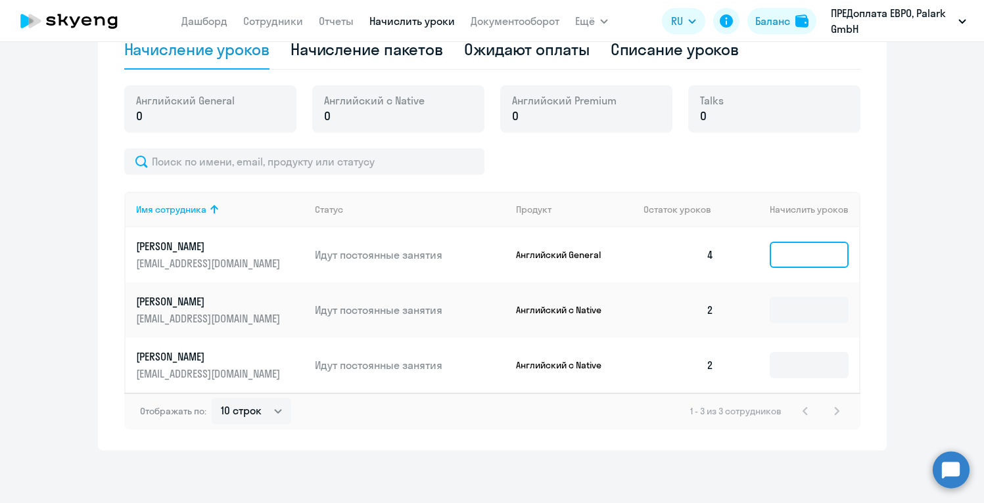
click at [806, 254] on input at bounding box center [808, 255] width 79 height 26
click at [937, 177] on ng-component "Рекомендуем создать шаблон автоначислений Уроки больше не придётся начислять вр…" at bounding box center [492, 34] width 984 height 833
click at [281, 18] on link "Сотрудники" at bounding box center [273, 20] width 60 height 13
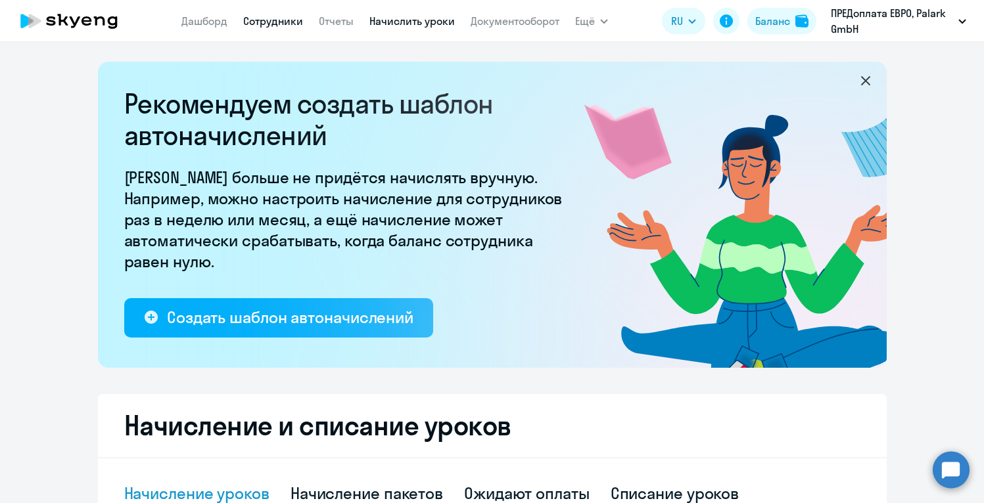
select select "30"
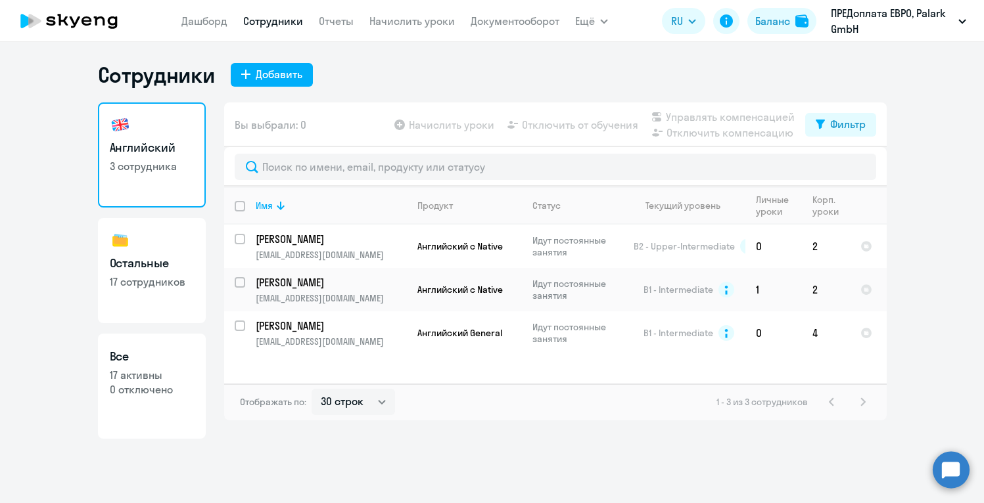
click at [148, 271] on h3 "Остальные" at bounding box center [152, 263] width 84 height 17
select select "30"
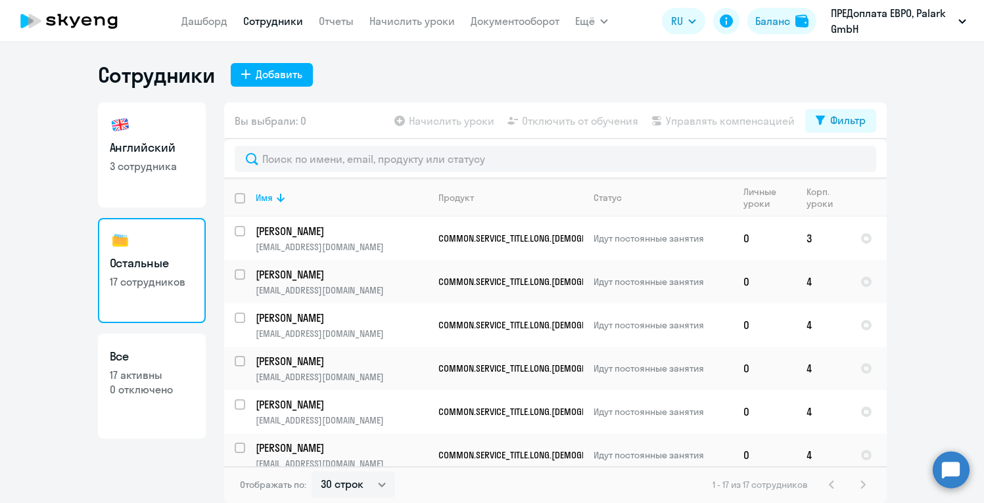
click at [938, 152] on ng-component "Сотрудники Добавить Английский 3 сотрудника Остальные 17 сотрудников Все 17 акт…" at bounding box center [492, 283] width 984 height 442
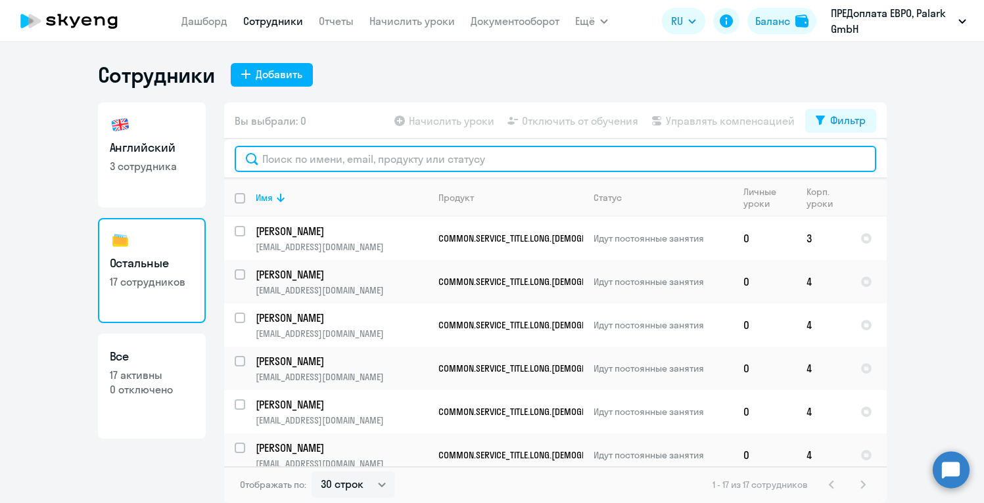
click at [618, 169] on input "text" at bounding box center [555, 159] width 641 height 26
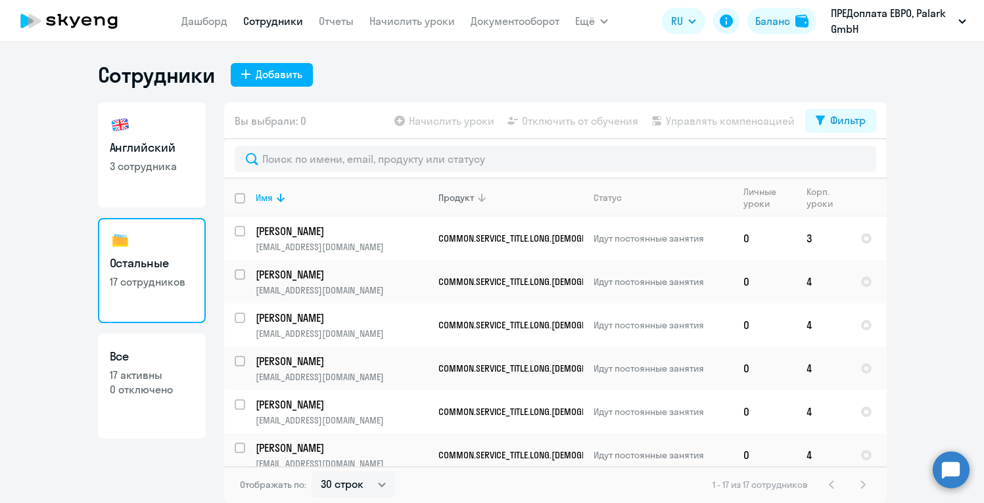
click at [543, 183] on th "Продукт" at bounding box center [505, 198] width 155 height 38
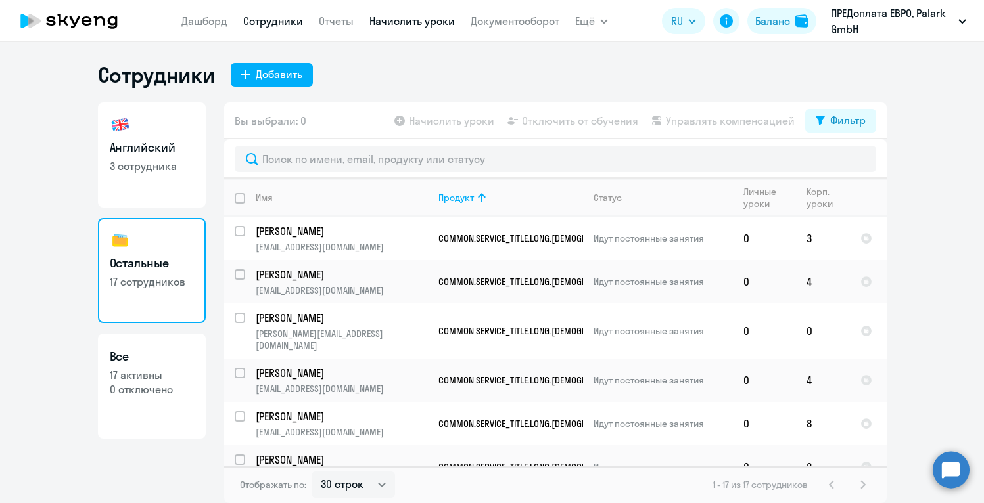
click at [417, 22] on link "Начислить уроки" at bounding box center [411, 20] width 85 height 13
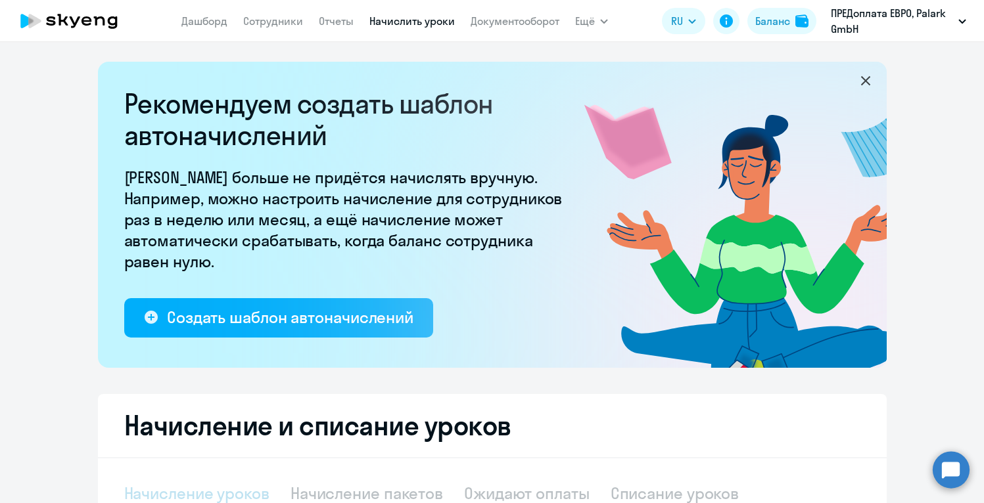
select select "10"
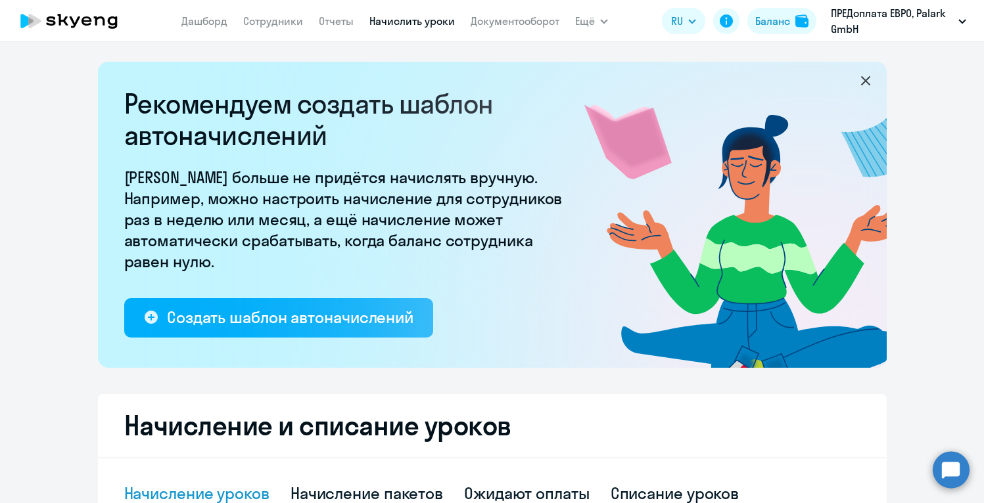
click at [959, 193] on ng-component "Рекомендуем создать шаблон автоначислений Уроки больше не придётся начислять вр…" at bounding box center [492, 478] width 984 height 833
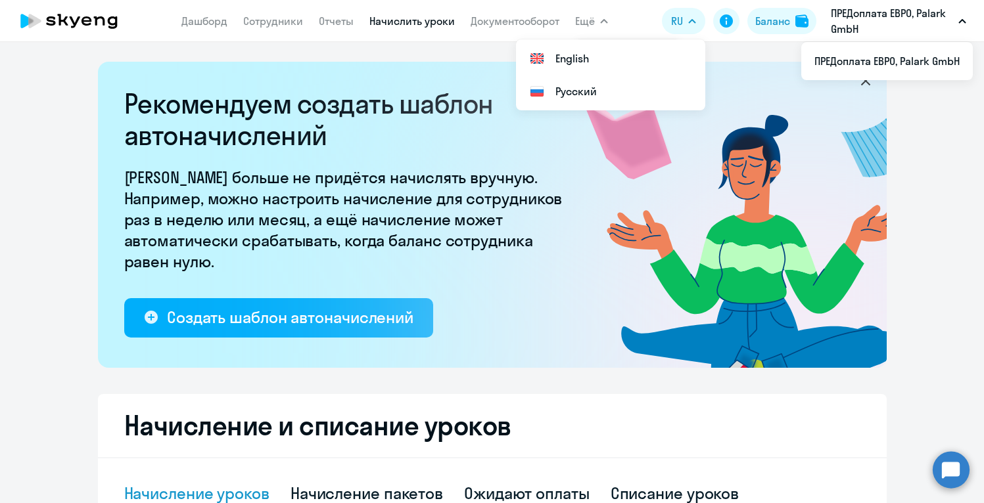
click at [842, 26] on p "ПРЕДоплата ЕВРО, Palark GmbH" at bounding box center [891, 21] width 122 height 32
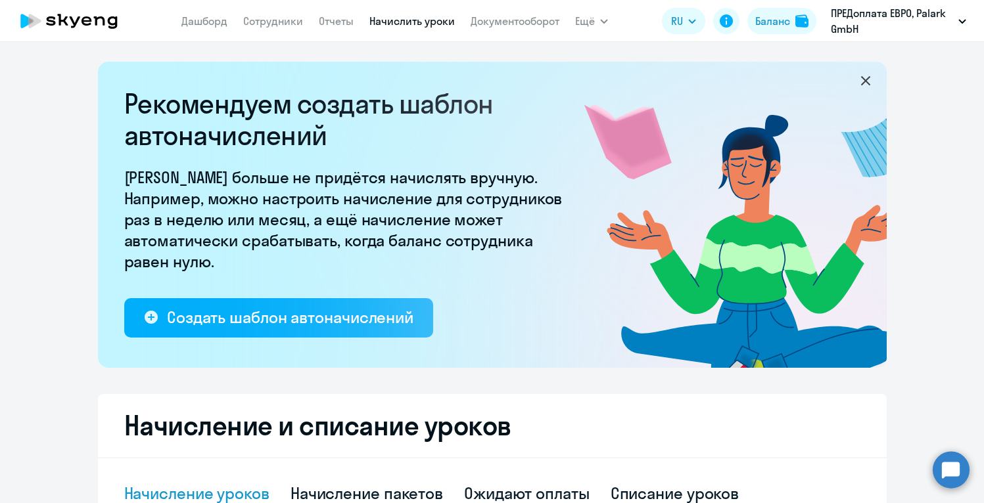
click at [850, 22] on p "ПРЕДоплата ЕВРО, Palark GmbH" at bounding box center [891, 21] width 122 height 32
click at [603, 52] on div "Рекомендуем создать шаблон автоначислений Уроки больше не придётся начислять вр…" at bounding box center [492, 272] width 984 height 461
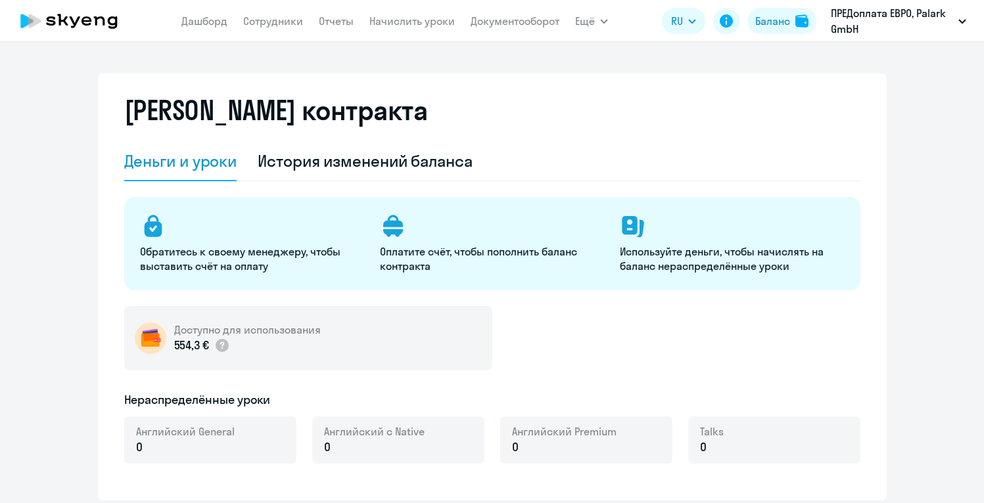
select select "english_adult_not_native_speaker"
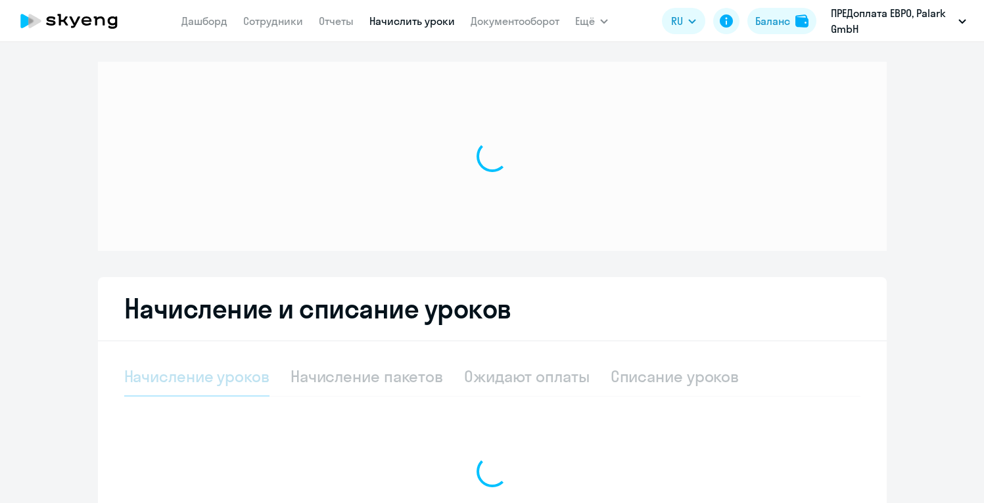
select select "10"
